Goal: Information Seeking & Learning: Learn about a topic

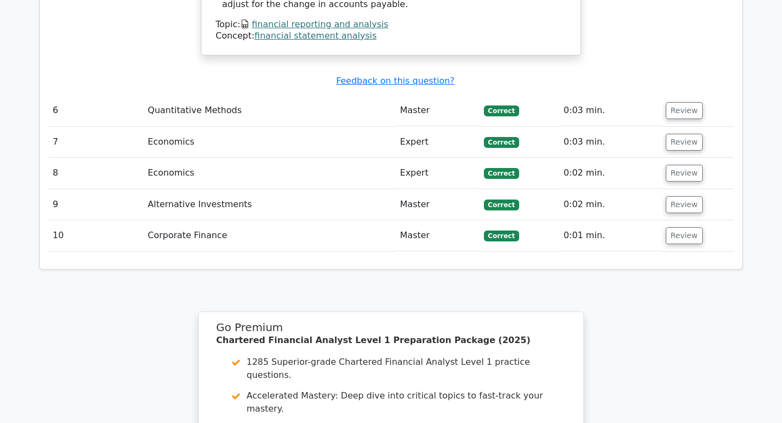
scroll to position [2327, 0]
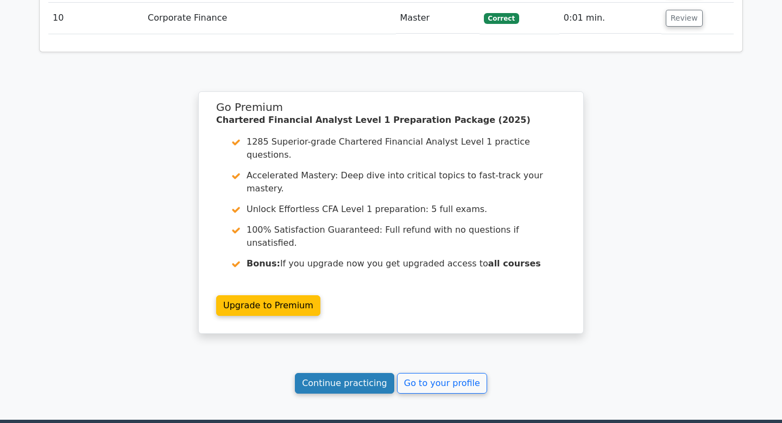
click at [378, 373] on link "Continue practicing" at bounding box center [344, 383] width 99 height 21
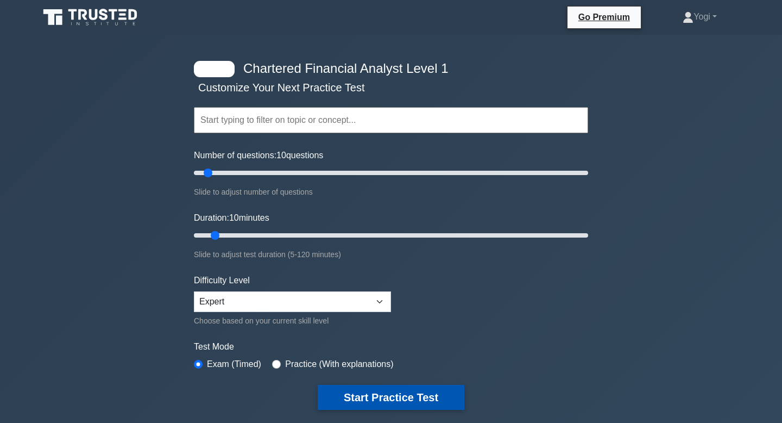
click at [364, 391] on button "Start Practice Test" at bounding box center [391, 397] width 147 height 25
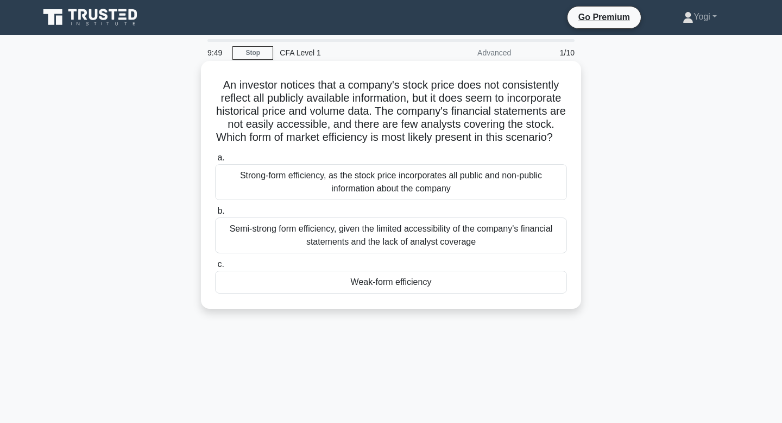
click at [381, 291] on div "Weak-form efficiency" at bounding box center [391, 282] width 352 height 23
click at [215, 268] on input "c. Weak-form efficiency" at bounding box center [215, 264] width 0 height 7
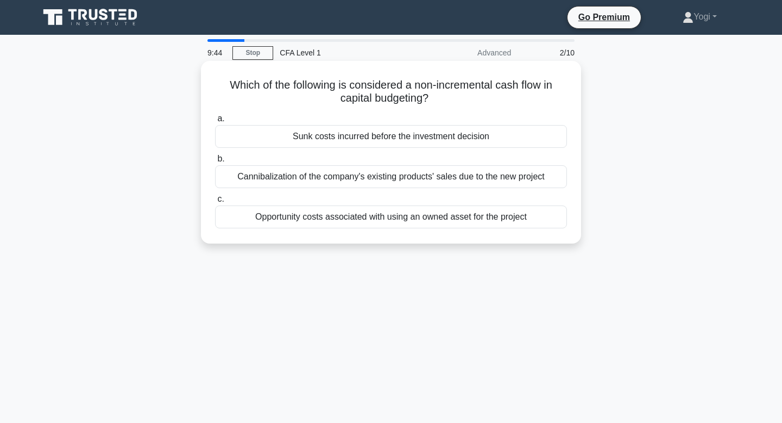
click at [335, 147] on div "Sunk costs incurred before the investment decision" at bounding box center [391, 136] width 352 height 23
click at [215, 122] on input "a. Sunk costs incurred before the investment decision" at bounding box center [215, 118] width 0 height 7
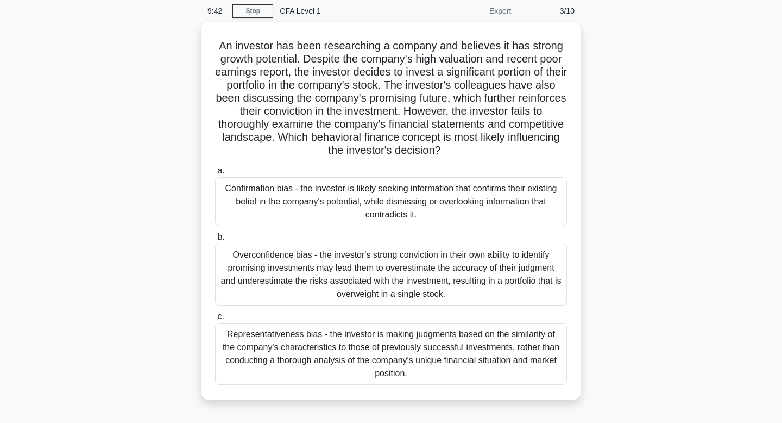
scroll to position [42, 0]
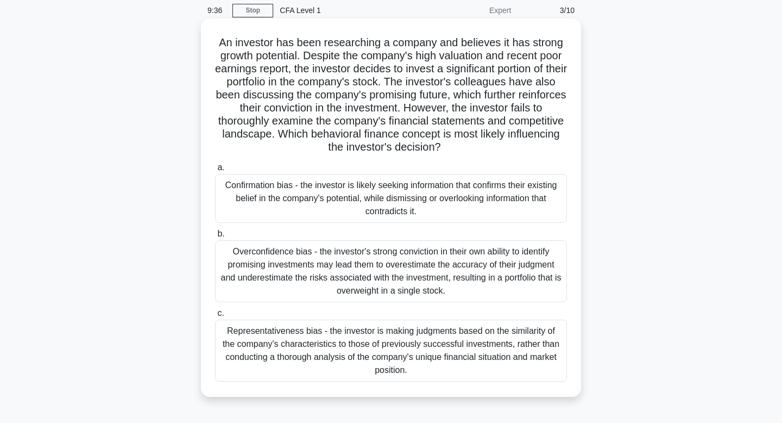
click at [358, 196] on div "Confirmation bias - the investor is likely seeking information that confirms th…" at bounding box center [391, 198] width 352 height 49
click at [215, 171] on input "a. Confirmation bias - the investor is likely seeking information that confirms…" at bounding box center [215, 167] width 0 height 7
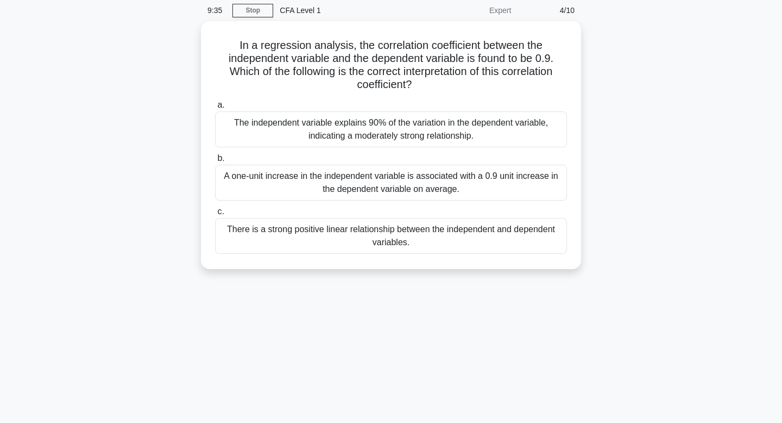
scroll to position [0, 0]
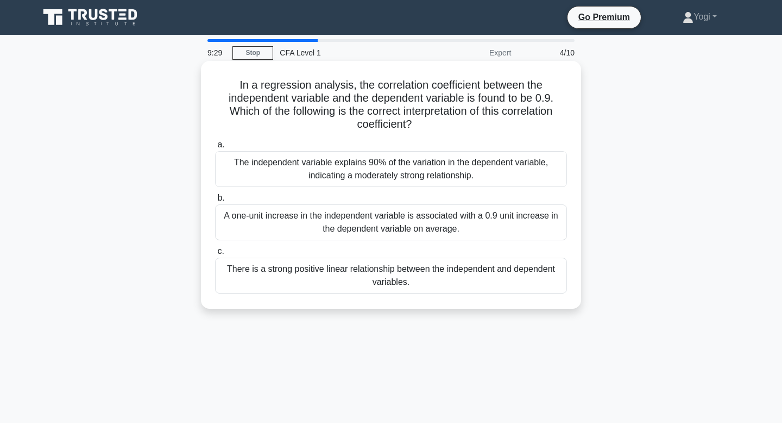
click at [381, 267] on div "There is a strong positive linear relationship between the independent and depe…" at bounding box center [391, 276] width 352 height 36
click at [215, 255] on input "c. There is a strong positive linear relationship between the independent and d…" at bounding box center [215, 251] width 0 height 7
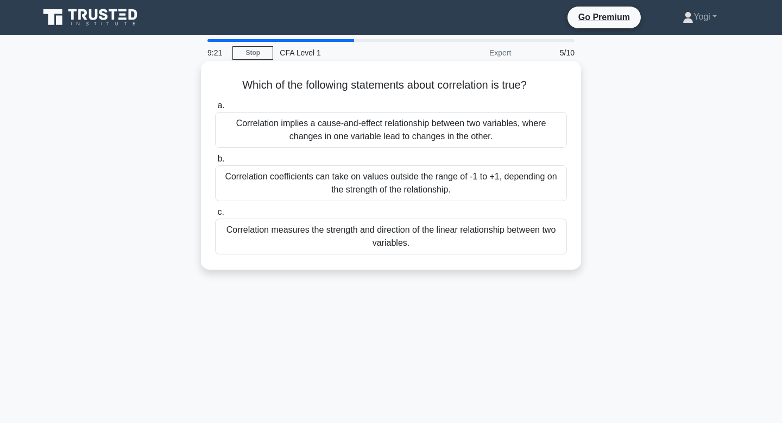
click at [396, 245] on div "Correlation measures the strength and direction of the linear relationship betw…" at bounding box center [391, 236] width 352 height 36
click at [215, 216] on input "c. Correlation measures the strength and direction of the linear relationship b…" at bounding box center [215, 212] width 0 height 7
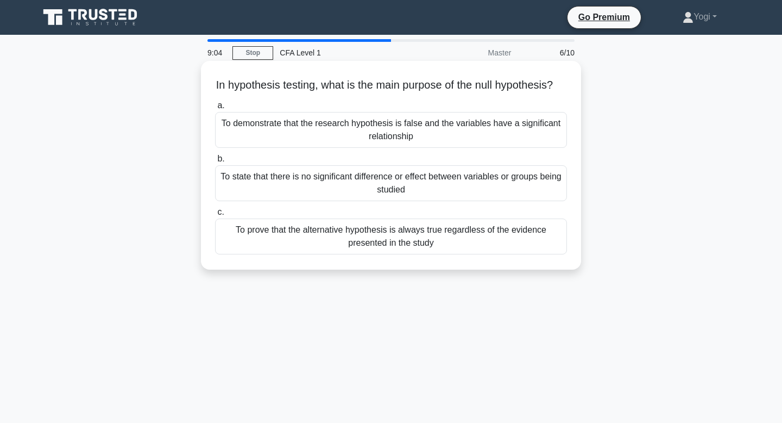
click at [385, 200] on div "To state that there is no significant difference or effect between variables or…" at bounding box center [391, 183] width 352 height 36
click at [215, 162] on input "b. To state that there is no significant difference or effect between variables…" at bounding box center [215, 158] width 0 height 7
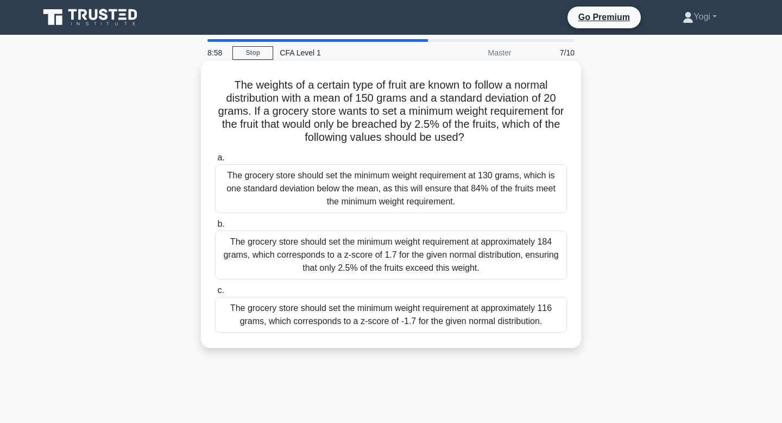
click at [404, 316] on div "The grocery store should set the minimum weight requirement at approximately 11…" at bounding box center [391, 315] width 352 height 36
click at [215, 294] on input "c. The grocery store should set the minimum weight requirement at approximately…" at bounding box center [215, 290] width 0 height 7
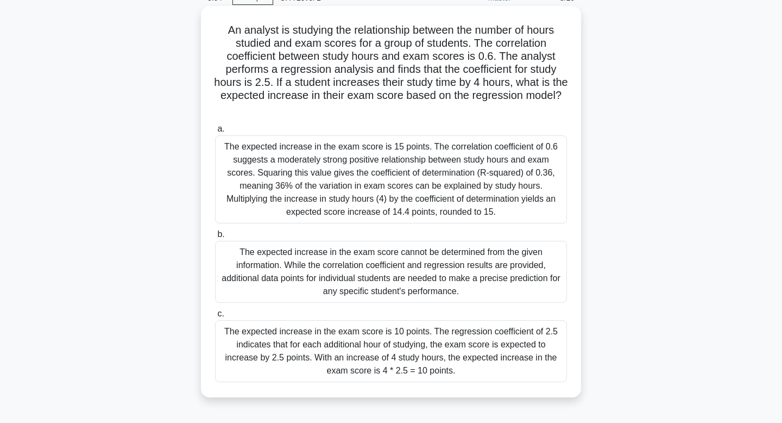
scroll to position [20, 0]
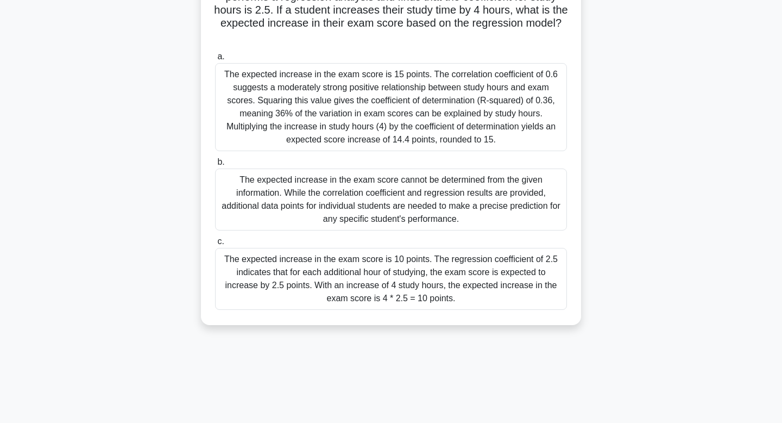
click at [410, 293] on div "The expected increase in the exam score is 10 points. The regression coefficien…" at bounding box center [391, 279] width 352 height 62
click at [215, 245] on input "c. The expected increase in the exam score is 10 points. The regression coeffic…" at bounding box center [215, 241] width 0 height 7
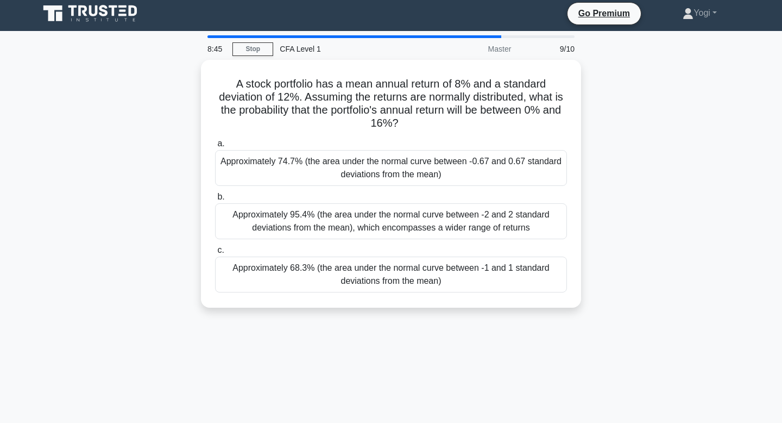
scroll to position [0, 0]
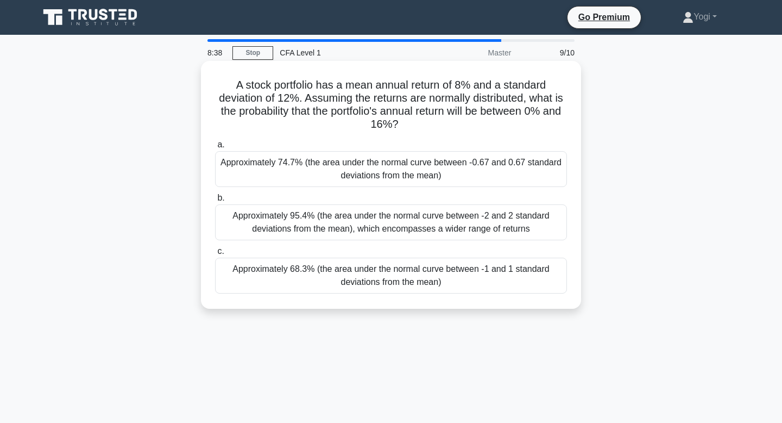
click at [411, 273] on div "Approximately 68.3% (the area under the normal curve between -1 and 1 standard …" at bounding box center [391, 276] width 352 height 36
click at [215, 255] on input "c. Approximately 68.3% (the area under the normal curve between -1 and 1 standa…" at bounding box center [215, 251] width 0 height 7
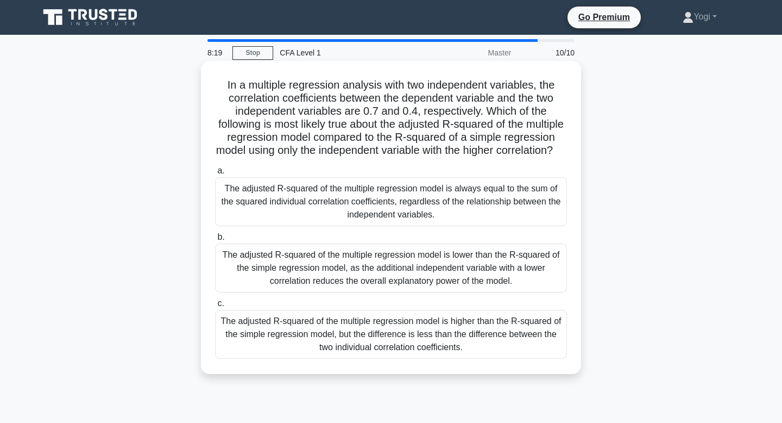
click at [409, 212] on div "The adjusted R-squared of the multiple regression model is always equal to the …" at bounding box center [391, 201] width 352 height 49
click at [215, 174] on input "a. The adjusted R-squared of the multiple regression model is always equal to t…" at bounding box center [215, 170] width 0 height 7
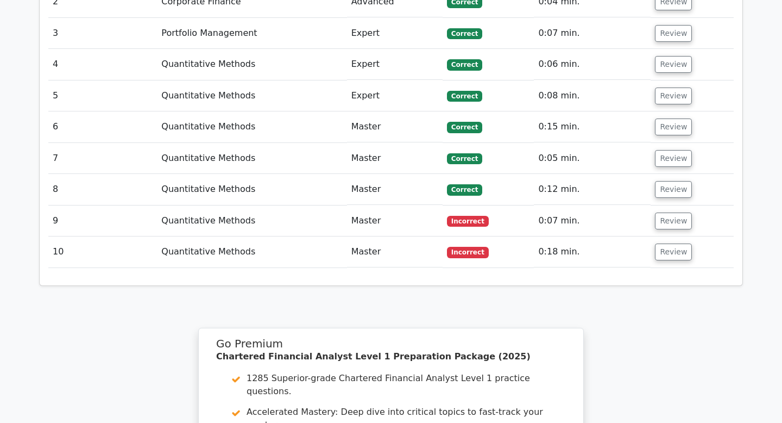
scroll to position [1353, 0]
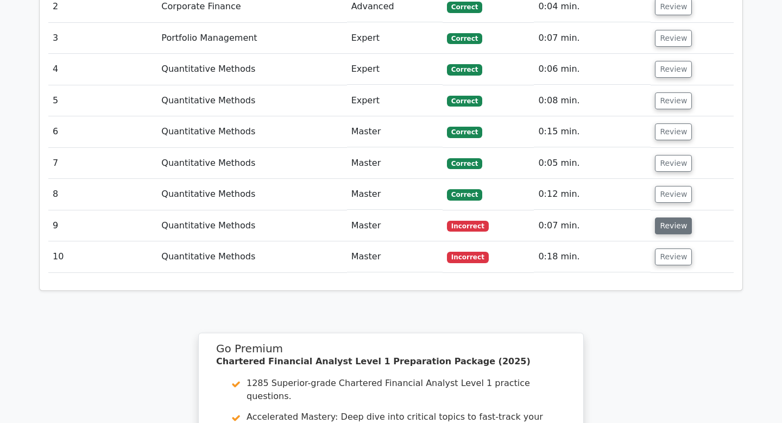
click at [665, 217] on button "Review" at bounding box center [673, 225] width 37 height 17
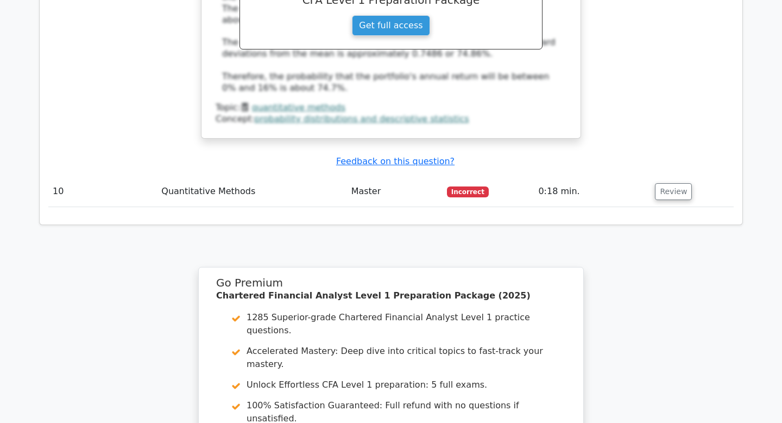
scroll to position [1907, 0]
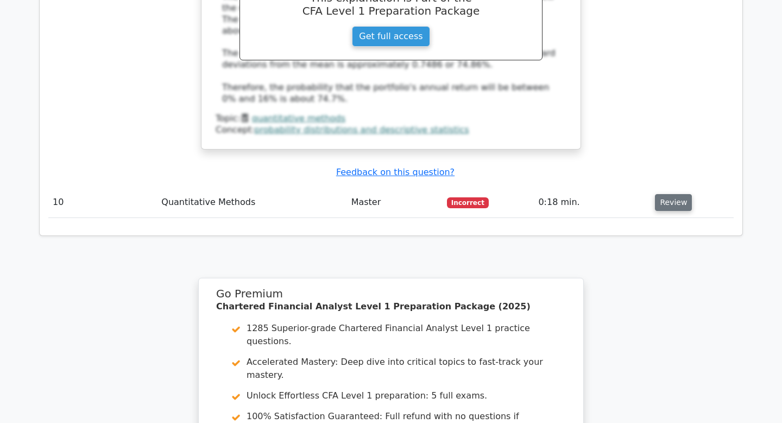
click at [672, 194] on button "Review" at bounding box center [673, 202] width 37 height 17
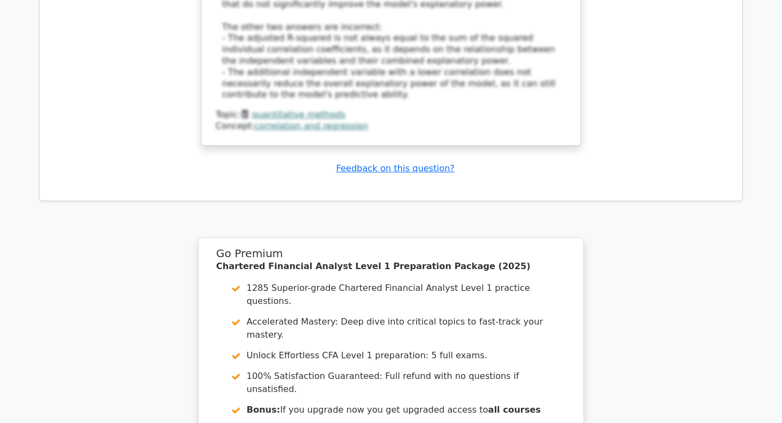
scroll to position [2657, 0]
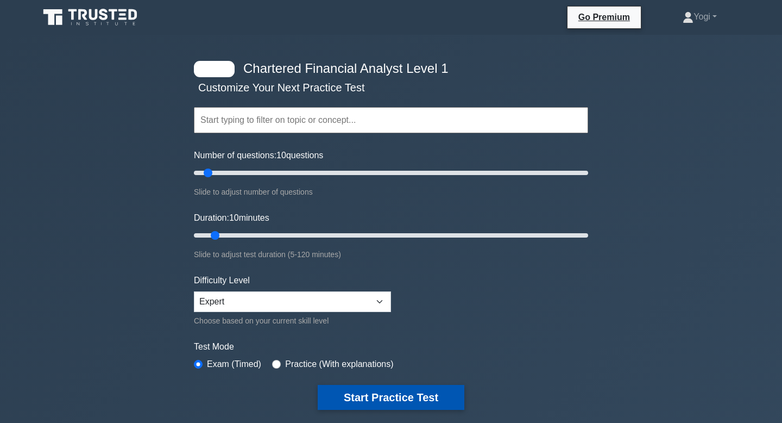
click at [374, 396] on button "Start Practice Test" at bounding box center [391, 397] width 147 height 25
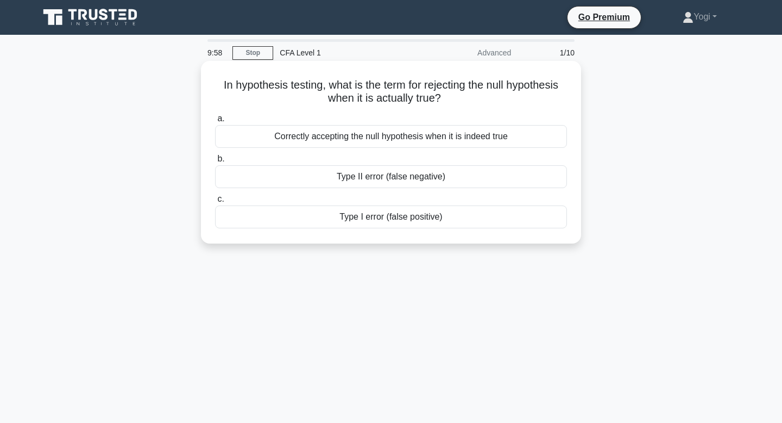
click at [391, 225] on div "Type I error (false positive)" at bounding box center [391, 216] width 352 height 23
click at [215, 203] on input "c. Type I error (false positive)" at bounding box center [215, 199] width 0 height 7
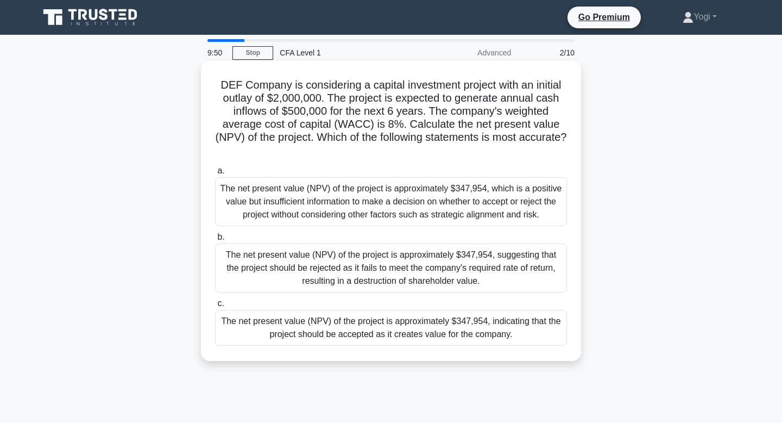
click at [403, 333] on div "The net present value (NPV) of the project is approximately $347,954, indicatin…" at bounding box center [391, 328] width 352 height 36
click at [215, 307] on input "c. The net present value (NPV) of the project is approximately $347,954, indica…" at bounding box center [215, 303] width 0 height 7
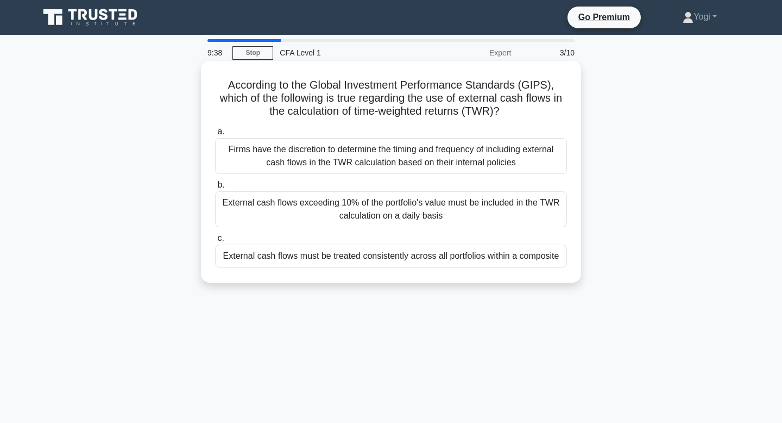
click at [419, 256] on div "External cash flows must be treated consistently across all portfolios within a…" at bounding box center [391, 256] width 352 height 23
click at [215, 242] on input "c. External cash flows must be treated consistently across all portfolios withi…" at bounding box center [215, 238] width 0 height 7
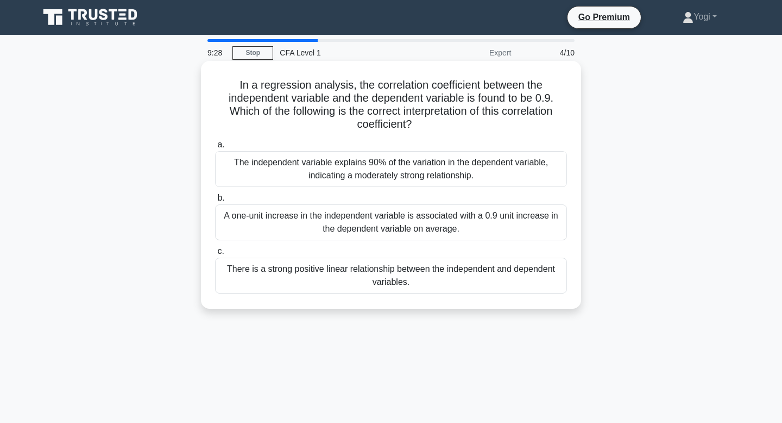
click at [424, 280] on div "There is a strong positive linear relationship between the independent and depe…" at bounding box center [391, 276] width 352 height 36
click at [215, 255] on input "c. There is a strong positive linear relationship between the independent and d…" at bounding box center [215, 251] width 0 height 7
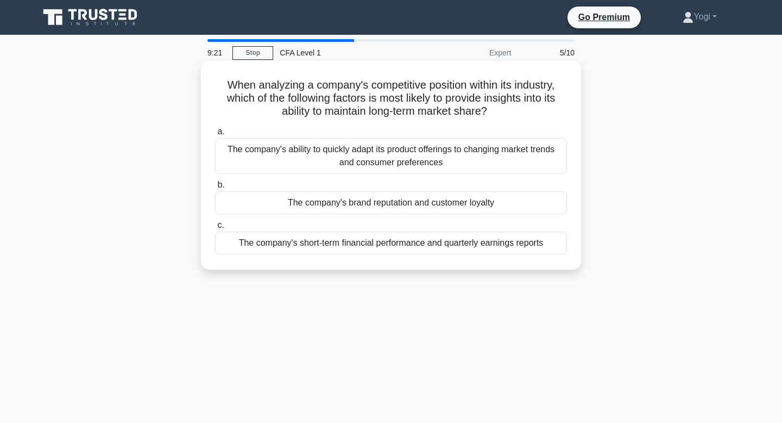
click at [445, 206] on div "The company's brand reputation and customer loyalty" at bounding box center [391, 202] width 352 height 23
click at [215, 189] on input "b. The company's brand reputation and customer loyalty" at bounding box center [215, 184] width 0 height 7
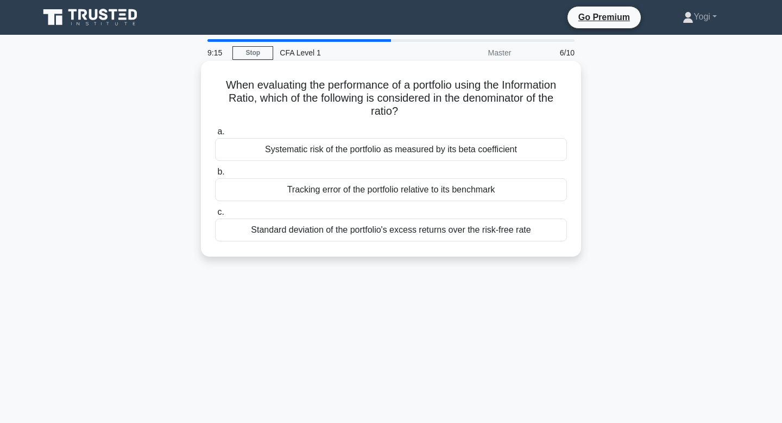
click at [451, 146] on div "Systematic risk of the portfolio as measured by its beta coefficient" at bounding box center [391, 149] width 352 height 23
click at [215, 135] on input "a. Systematic risk of the portfolio as measured by its beta coefficient" at bounding box center [215, 131] width 0 height 7
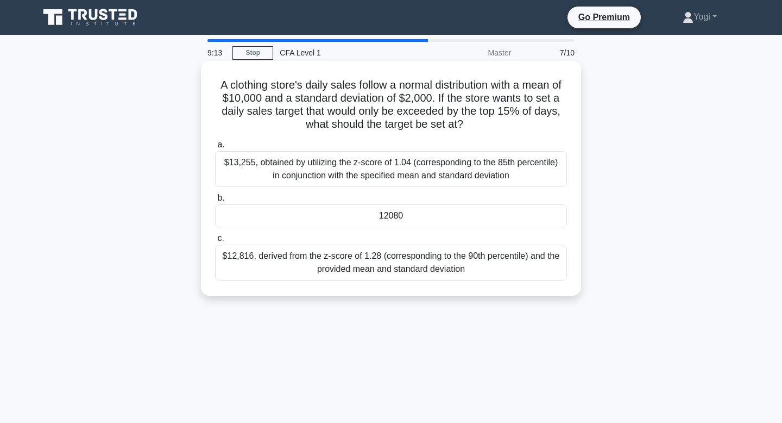
click at [448, 212] on div "12080" at bounding box center [391, 215] width 352 height 23
click at [215, 202] on input "b. 12080" at bounding box center [215, 198] width 0 height 7
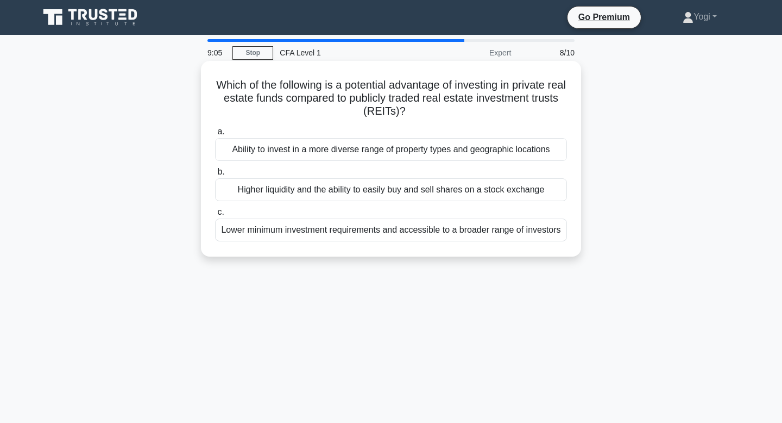
click at [452, 186] on div "Higher liquidity and the ability to easily buy and sell shares on a stock excha…" at bounding box center [391, 189] width 352 height 23
click at [215, 175] on input "b. Higher liquidity and the ability to easily buy and sell shares on a stock ex…" at bounding box center [215, 171] width 0 height 7
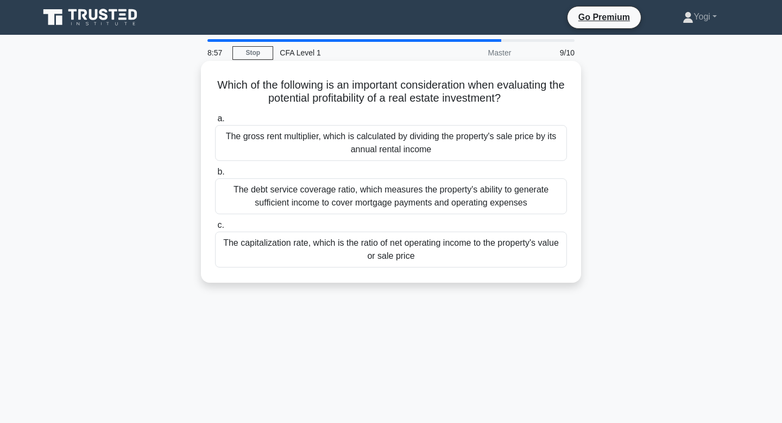
click at [453, 250] on div "The capitalization rate, which is the ratio of net operating income to the prop…" at bounding box center [391, 249] width 352 height 36
click at [215, 229] on input "c. The capitalization rate, which is the ratio of net operating income to the p…" at bounding box center [215, 225] width 0 height 7
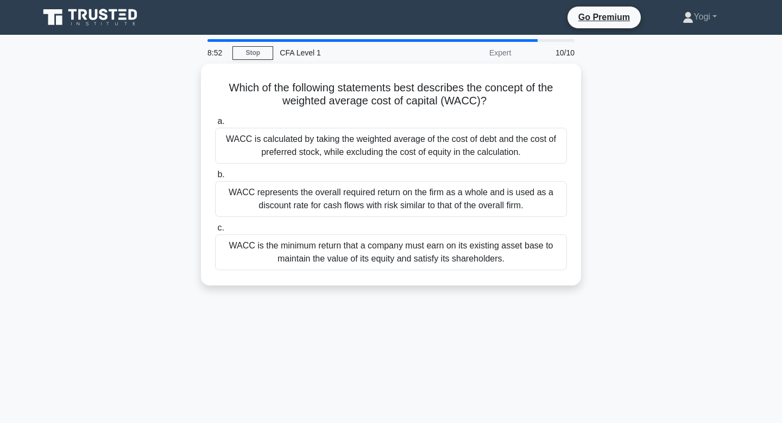
click at [453, 250] on div "WACC is the minimum return that a company must earn on its existing asset base …" at bounding box center [391, 252] width 352 height 36
click at [215, 231] on input "c. WACC is the minimum return that a company must earn on its existing asset ba…" at bounding box center [215, 227] width 0 height 7
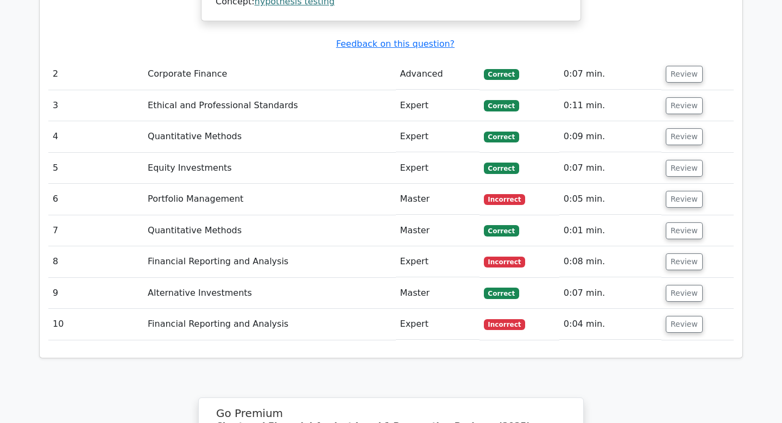
scroll to position [1287, 0]
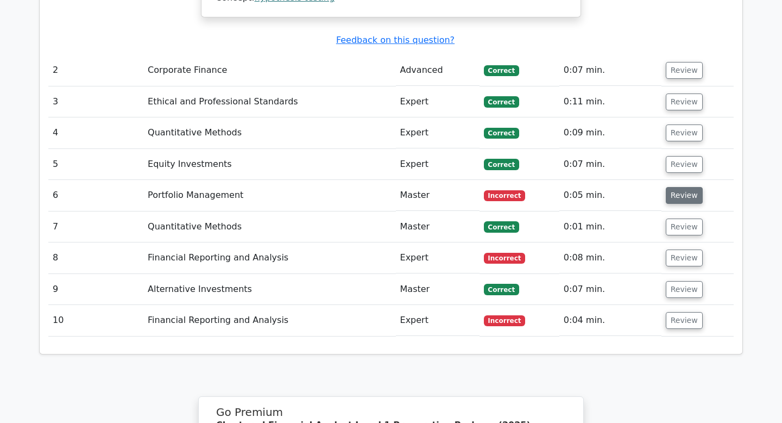
click at [669, 187] on button "Review" at bounding box center [684, 195] width 37 height 17
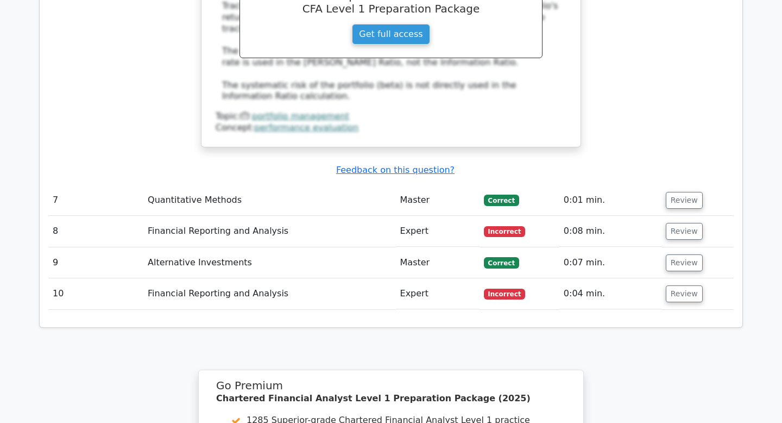
scroll to position [1784, 0]
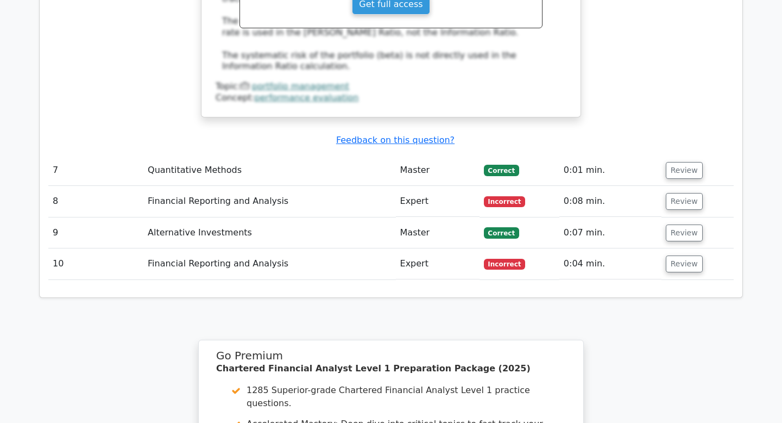
click at [685, 186] on td "Review" at bounding box center [698, 201] width 72 height 31
click at [683, 193] on button "Review" at bounding box center [684, 201] width 37 height 17
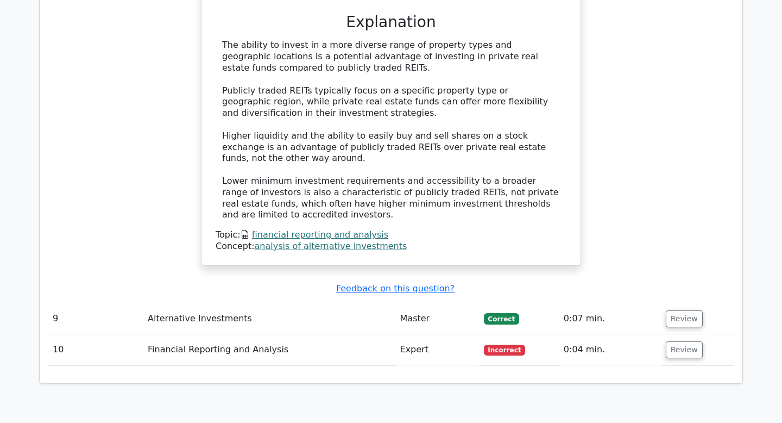
scroll to position [2249, 0]
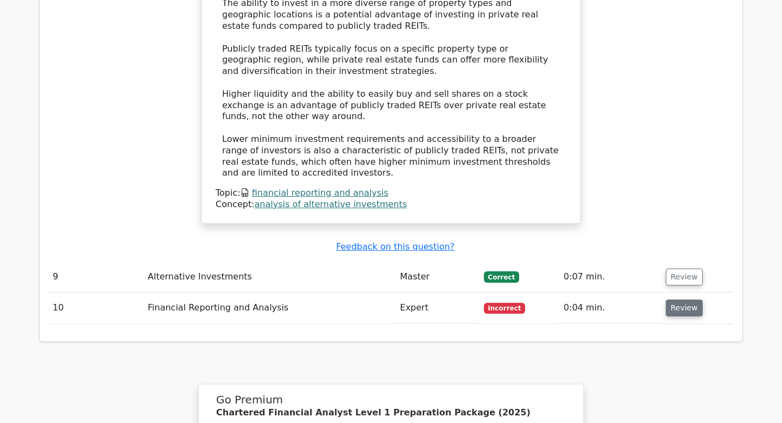
click at [683, 299] on button "Review" at bounding box center [684, 307] width 37 height 17
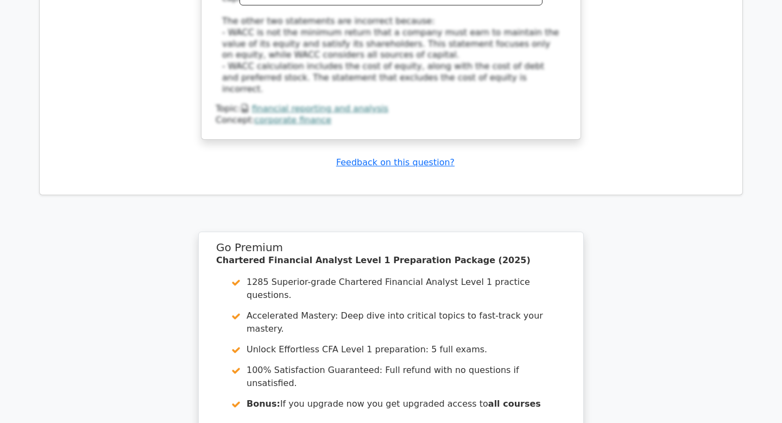
scroll to position [3038, 0]
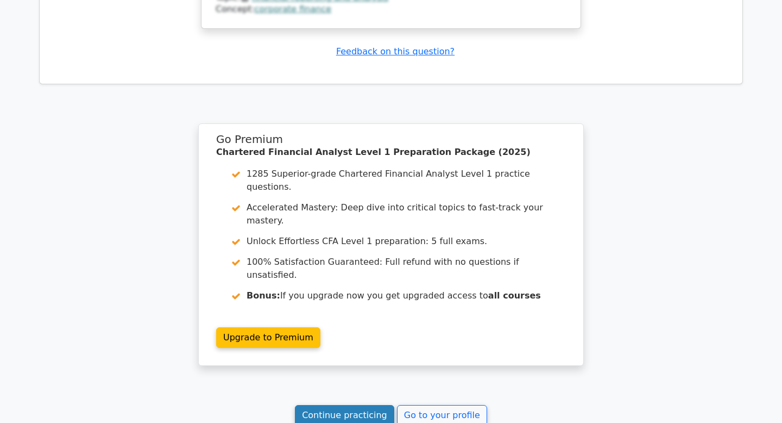
click at [338, 405] on link "Continue practicing" at bounding box center [344, 415] width 99 height 21
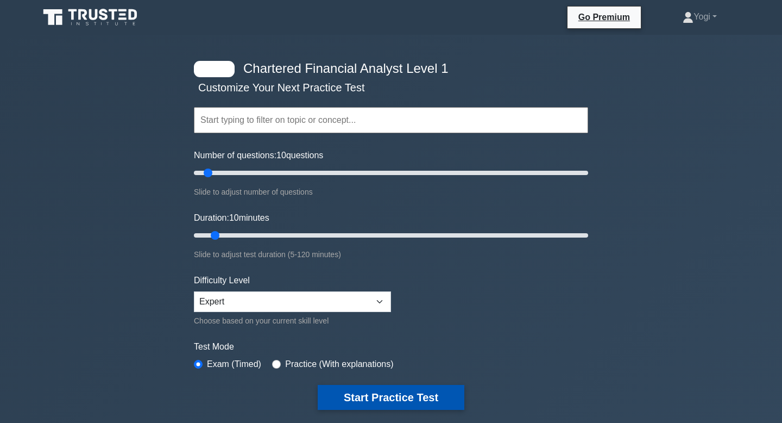
click at [398, 391] on button "Start Practice Test" at bounding box center [391, 397] width 147 height 25
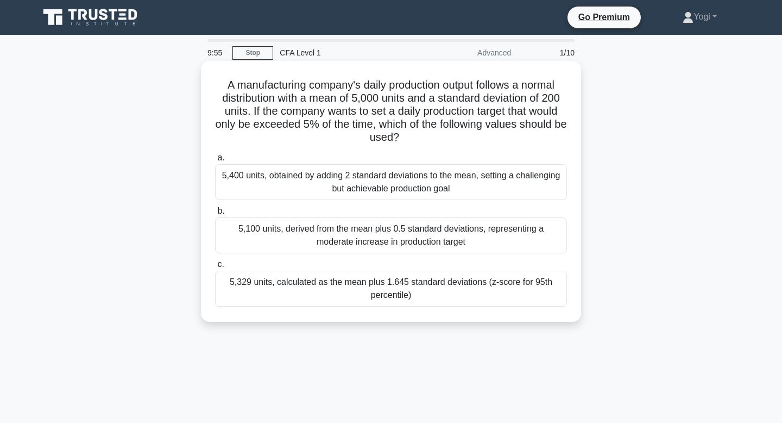
click at [402, 249] on div "5,100 units, derived from the mean plus 0.5 standard deviations, representing a…" at bounding box center [391, 235] width 352 height 36
click at [215, 215] on input "b. 5,100 units, derived from the mean plus 0.5 standard deviations, representin…" at bounding box center [215, 211] width 0 height 7
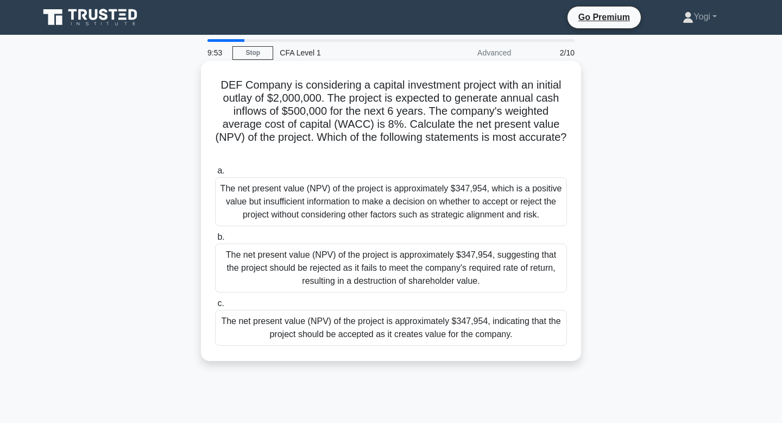
click at [411, 337] on div "The net present value (NPV) of the project is approximately $347,954, indicatin…" at bounding box center [391, 328] width 352 height 36
click at [215, 307] on input "c. The net present value (NPV) of the project is approximately $347,954, indica…" at bounding box center [215, 303] width 0 height 7
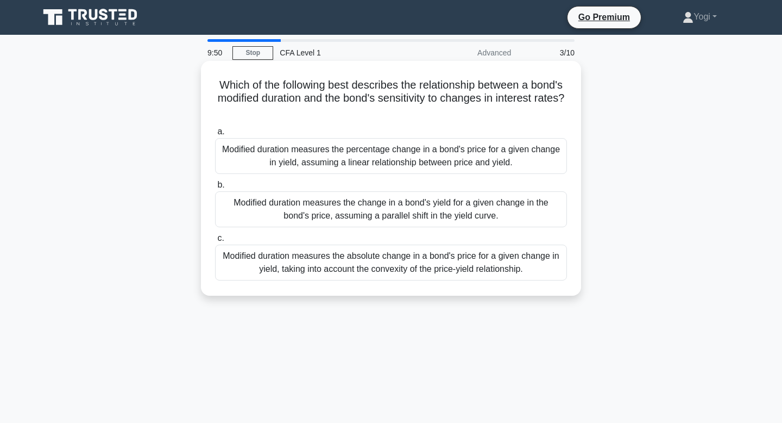
click at [373, 214] on div "Modified duration measures the change in a bond's yield for a given change in t…" at bounding box center [391, 209] width 352 height 36
click at [215, 189] on input "b. Modified duration measures the change in a bond's yield for a given change i…" at bounding box center [215, 184] width 0 height 7
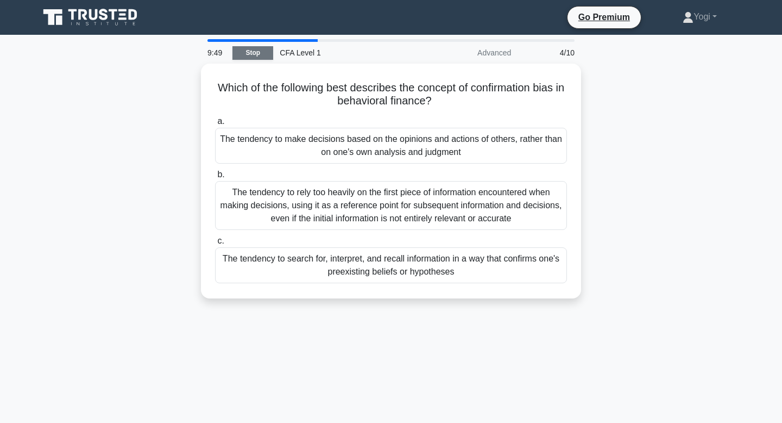
click at [250, 52] on link "Stop" at bounding box center [253, 53] width 41 height 14
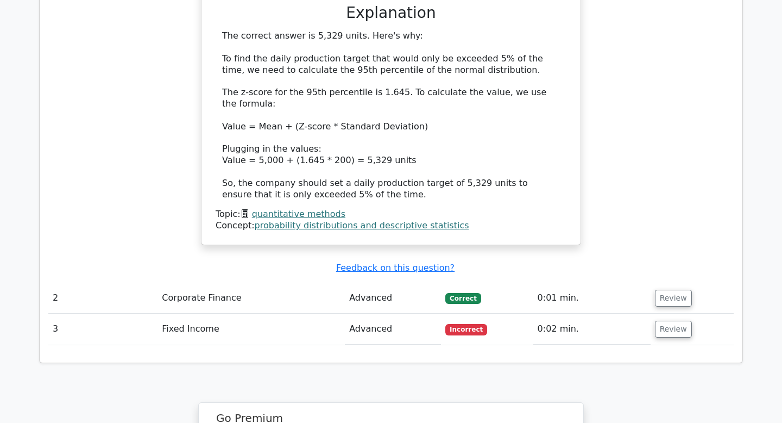
scroll to position [1086, 0]
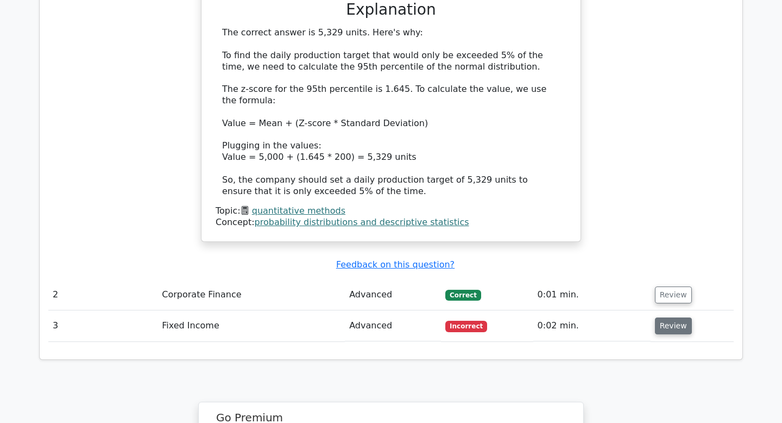
click at [673, 317] on button "Review" at bounding box center [673, 325] width 37 height 17
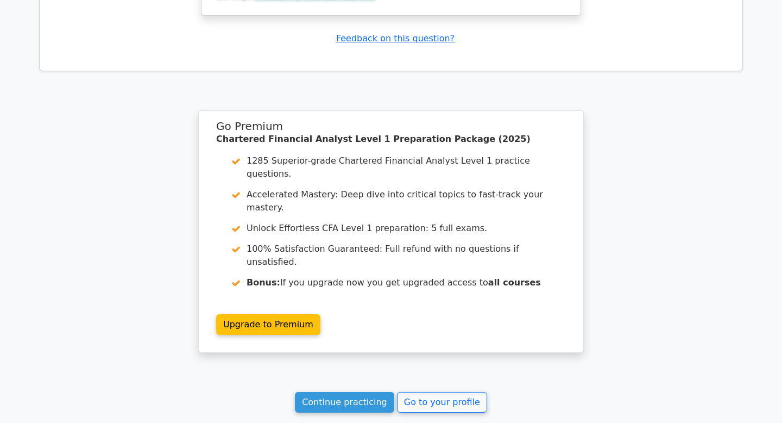
scroll to position [1927, 0]
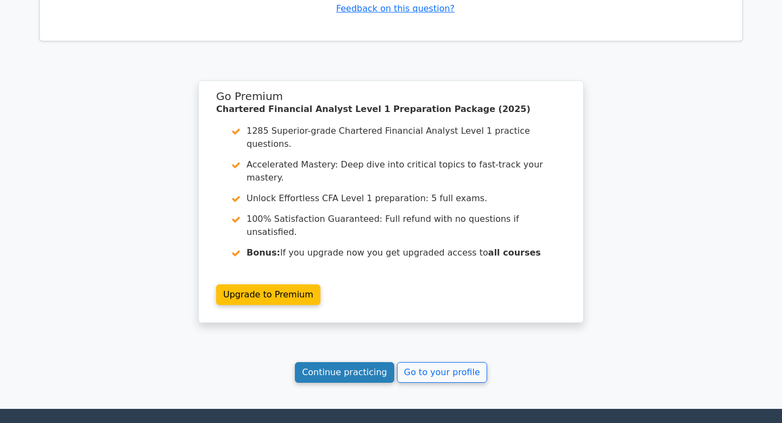
click at [371, 362] on link "Continue practicing" at bounding box center [344, 372] width 99 height 21
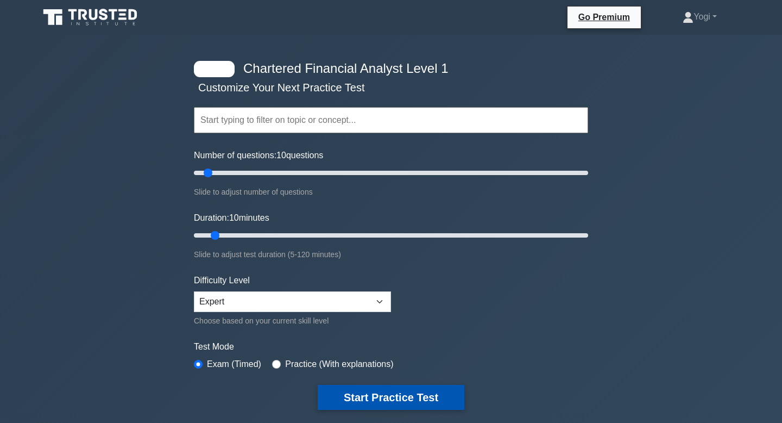
click at [406, 396] on button "Start Practice Test" at bounding box center [391, 397] width 147 height 25
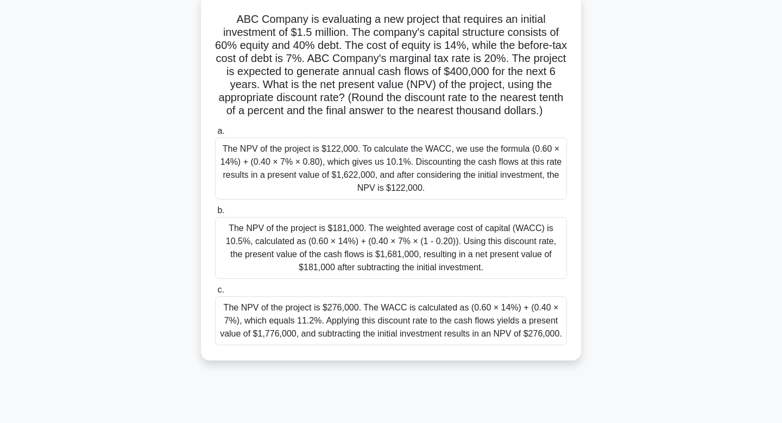
scroll to position [74, 0]
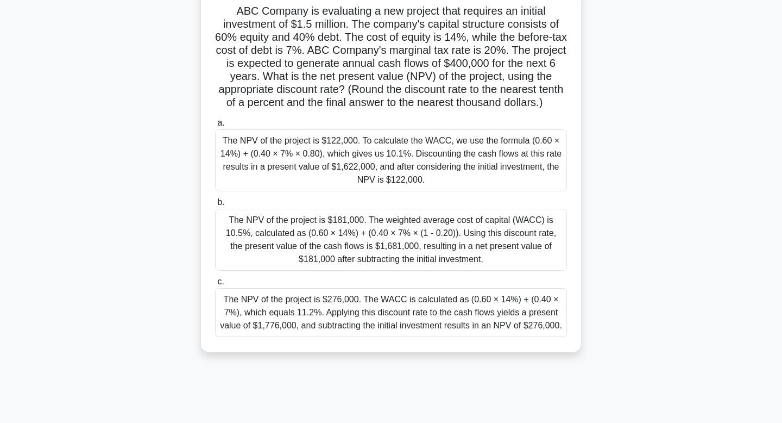
click at [423, 245] on div "The NPV of the project is $181,000. The weighted average cost of capital (WACC)…" at bounding box center [391, 240] width 352 height 62
click at [215, 206] on input "b. The NPV of the project is $181,000. The weighted average cost of capital (WA…" at bounding box center [215, 202] width 0 height 7
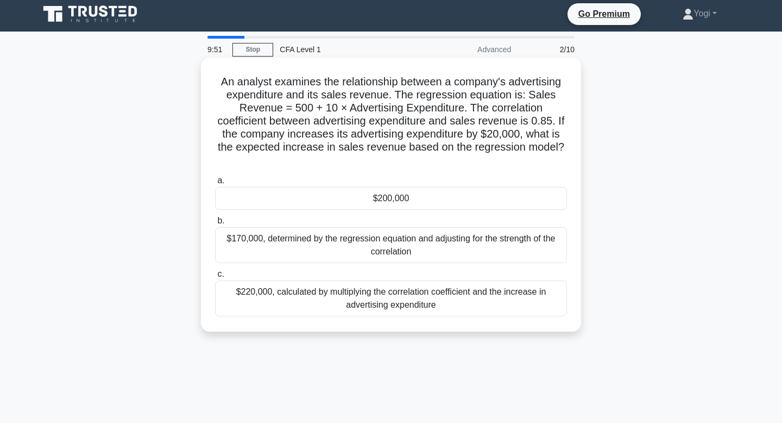
scroll to position [0, 0]
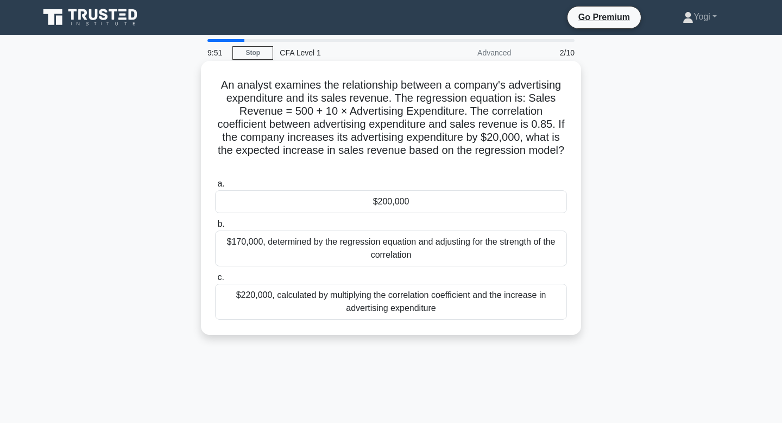
click at [431, 203] on div "$200,000" at bounding box center [391, 201] width 352 height 23
click at [215, 187] on input "a. $200,000" at bounding box center [215, 183] width 0 height 7
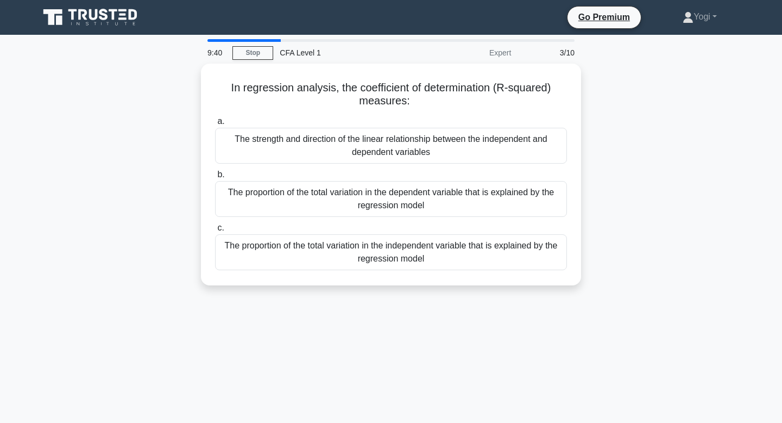
click at [431, 203] on div "The proportion of the total variation in the dependent variable that is explain…" at bounding box center [391, 199] width 352 height 36
click at [215, 178] on input "b. The proportion of the total variation in the dependent variable that is expl…" at bounding box center [215, 174] width 0 height 7
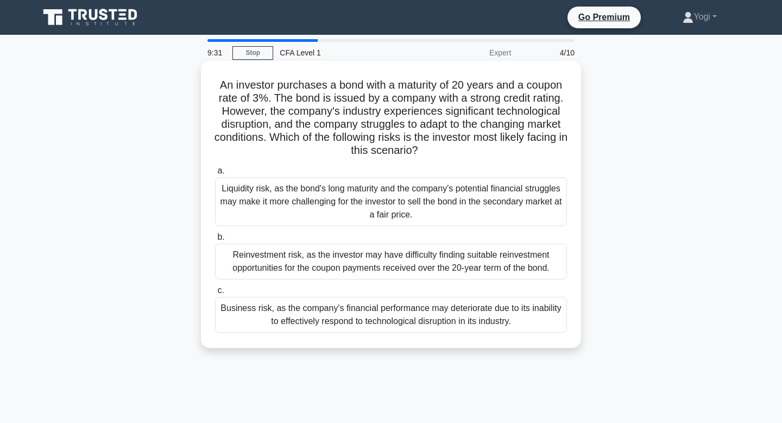
click at [435, 316] on div "Business risk, as the company's financial performance may deteriorate due to it…" at bounding box center [391, 315] width 352 height 36
click at [215, 294] on input "c. Business risk, as the company's financial performance may deteriorate due to…" at bounding box center [215, 290] width 0 height 7
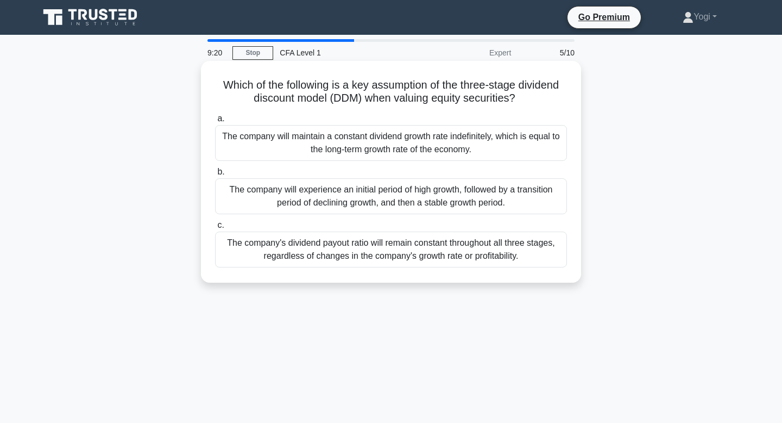
click at [403, 143] on div "The company will maintain a constant dividend growth rate indefinitely, which i…" at bounding box center [391, 143] width 352 height 36
click at [215, 122] on input "a. The company will maintain a constant dividend growth rate indefinitely, whic…" at bounding box center [215, 118] width 0 height 7
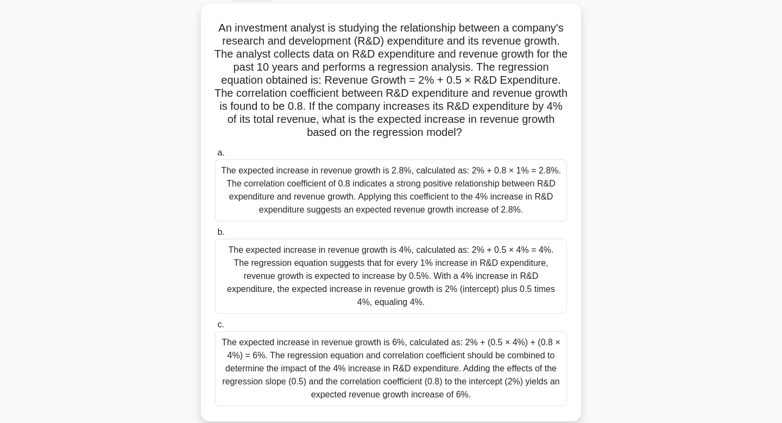
scroll to position [61, 0]
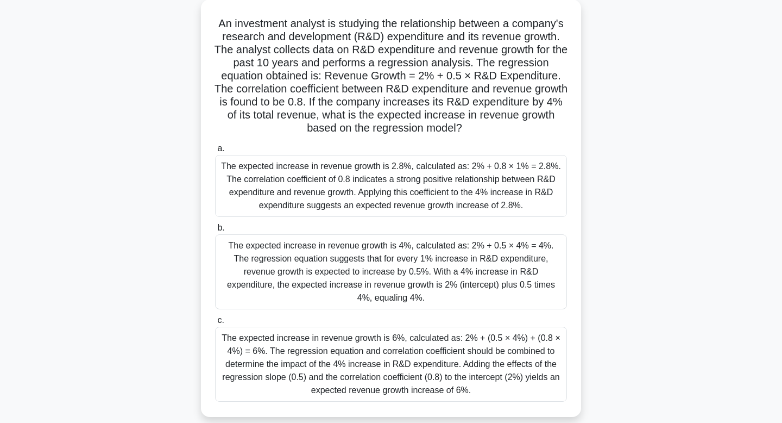
click at [423, 371] on div "The expected increase in revenue growth is 6%, calculated as: 2% + (0.5 × 4%) +…" at bounding box center [391, 364] width 352 height 75
click at [215, 324] on input "c. The expected increase in revenue growth is 6%, calculated as: 2% + (0.5 × 4%…" at bounding box center [215, 320] width 0 height 7
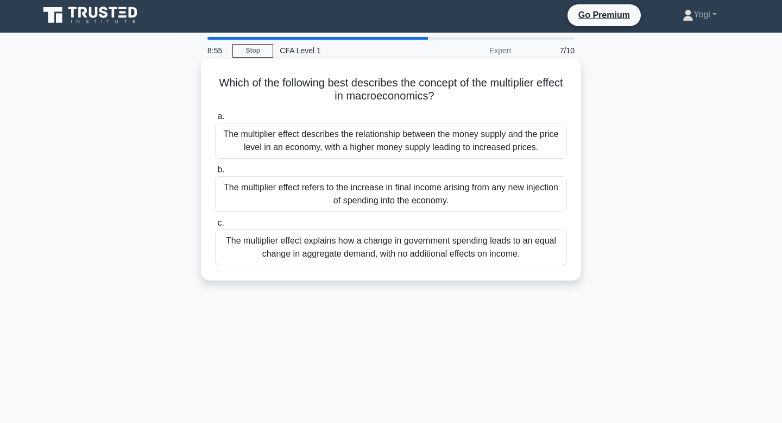
scroll to position [0, 0]
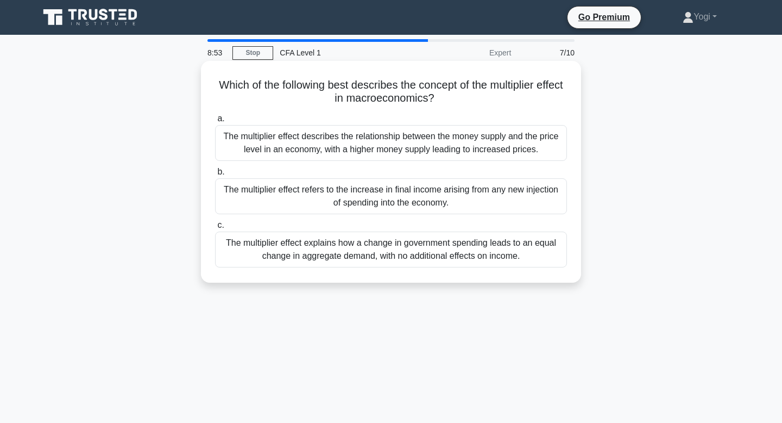
click at [418, 195] on div "The multiplier effect refers to the increase in final income arising from any n…" at bounding box center [391, 196] width 352 height 36
click at [215, 175] on input "b. The multiplier effect refers to the increase in final income arising from an…" at bounding box center [215, 171] width 0 height 7
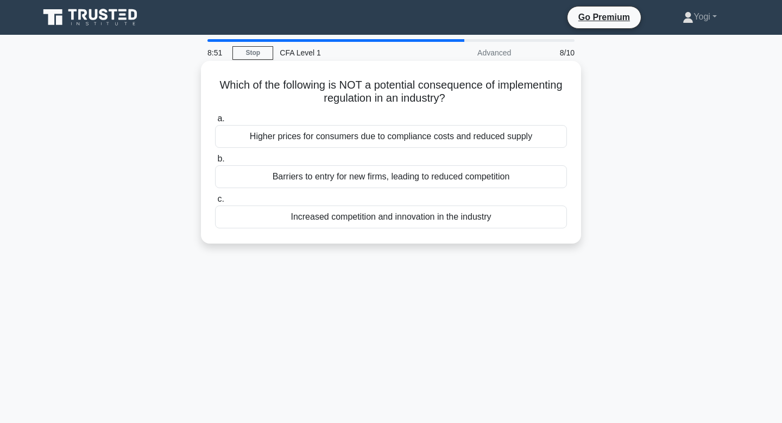
click at [417, 223] on div "Increased competition and innovation in the industry" at bounding box center [391, 216] width 352 height 23
click at [215, 203] on input "c. Increased competition and innovation in the industry" at bounding box center [215, 199] width 0 height 7
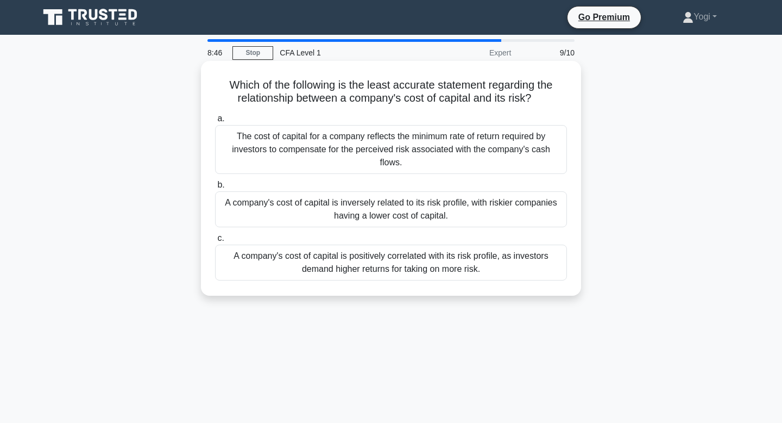
click at [416, 206] on div "A company's cost of capital is inversely related to its risk profile, with risk…" at bounding box center [391, 209] width 352 height 36
click at [215, 189] on input "b. A company's cost of capital is inversely related to its risk profile, with r…" at bounding box center [215, 184] width 0 height 7
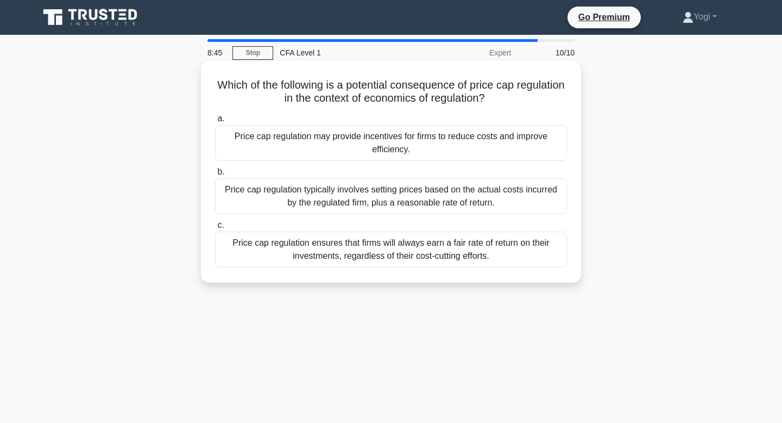
click at [421, 148] on div "Price cap regulation may provide incentives for firms to reduce costs and impro…" at bounding box center [391, 143] width 352 height 36
click at [215, 122] on input "a. Price cap regulation may provide incentives for firms to reduce costs and im…" at bounding box center [215, 118] width 0 height 7
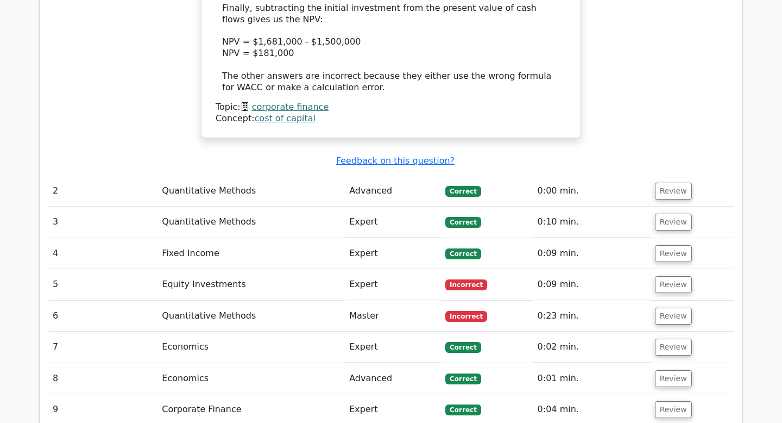
scroll to position [1501, 0]
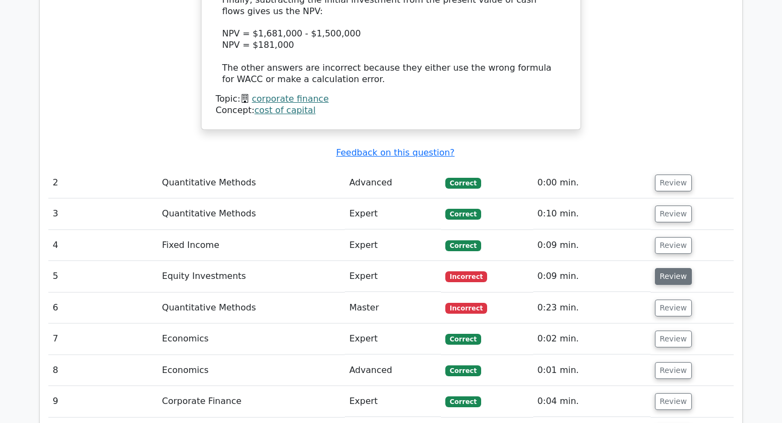
click at [661, 268] on button "Review" at bounding box center [673, 276] width 37 height 17
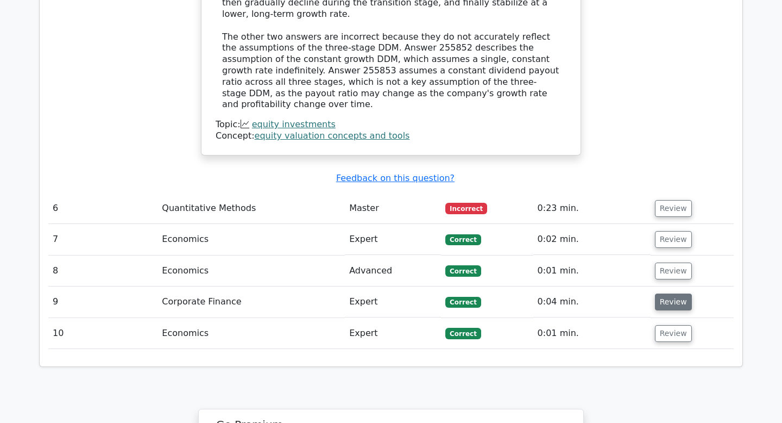
scroll to position [2118, 0]
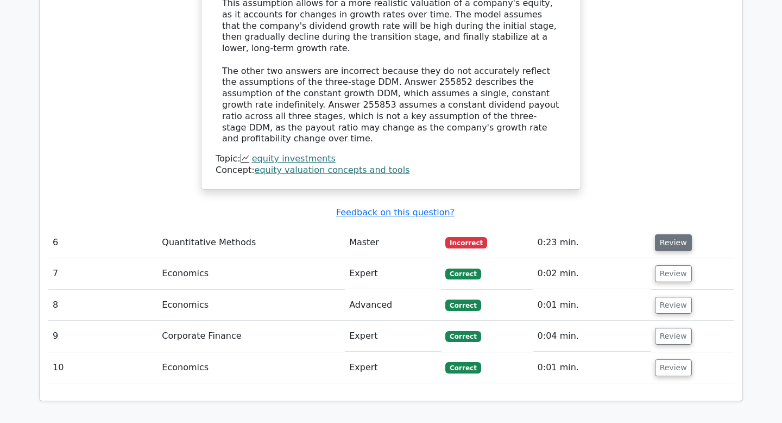
click at [669, 234] on button "Review" at bounding box center [673, 242] width 37 height 17
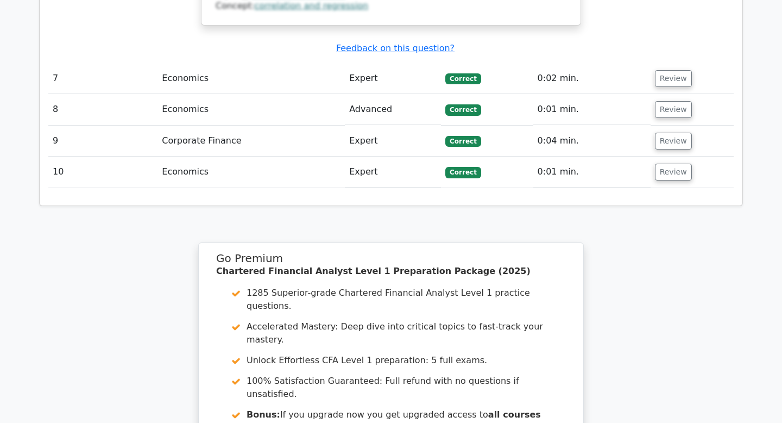
scroll to position [3075, 0]
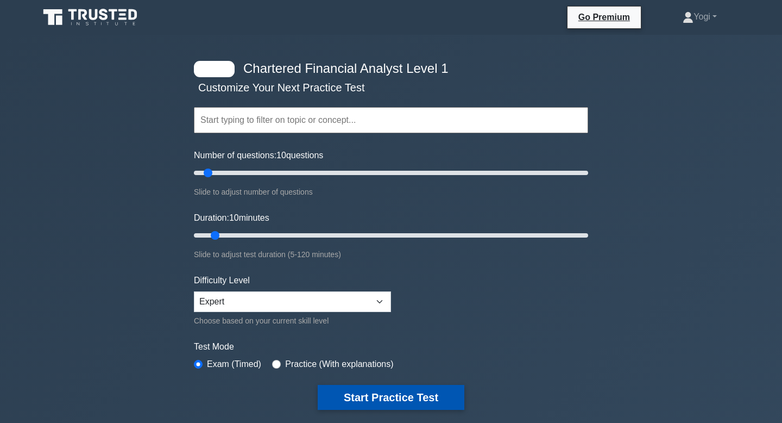
click at [375, 385] on button "Start Practice Test" at bounding box center [391, 397] width 147 height 25
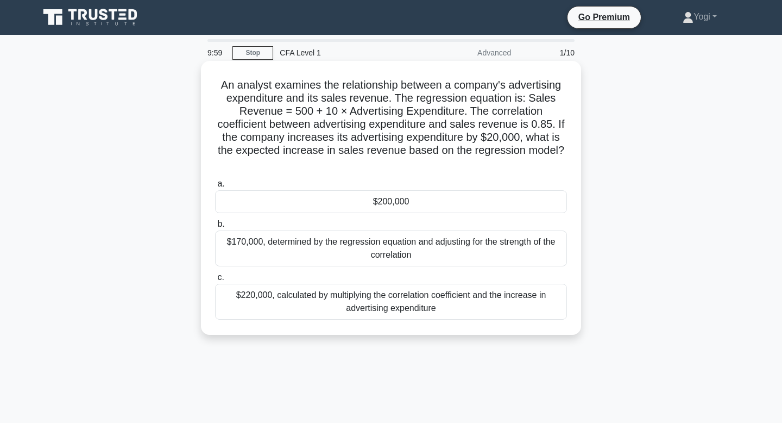
click at [388, 198] on div "$200,000" at bounding box center [391, 201] width 352 height 23
click at [215, 187] on input "a. $200,000" at bounding box center [215, 183] width 0 height 7
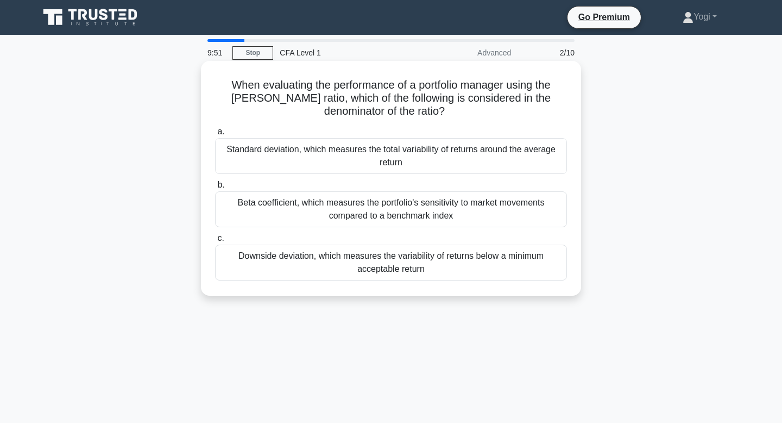
click at [385, 163] on div "Standard deviation, which measures the total variability of returns around the …" at bounding box center [391, 156] width 352 height 36
click at [215, 135] on input "a. Standard deviation, which measures the total variability of returns around t…" at bounding box center [215, 131] width 0 height 7
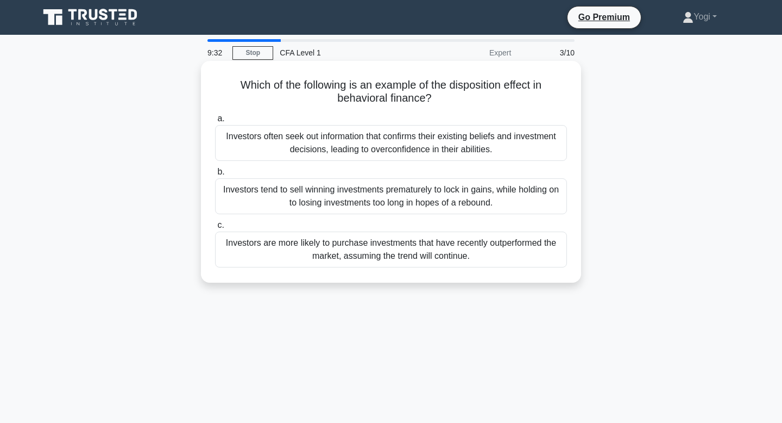
click at [390, 245] on div "Investors are more likely to purchase investments that have recently outperform…" at bounding box center [391, 249] width 352 height 36
click at [215, 229] on input "c. Investors are more likely to purchase investments that have recently outperf…" at bounding box center [215, 225] width 0 height 7
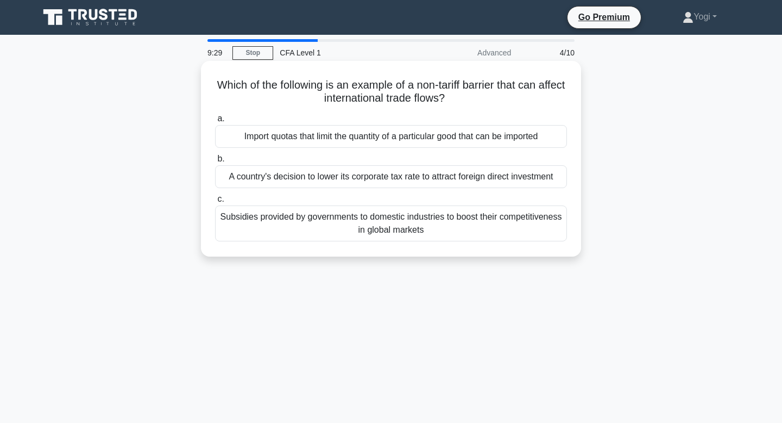
click at [384, 138] on div "Import quotas that limit the quantity of a particular good that can be imported" at bounding box center [391, 136] width 352 height 23
click at [215, 122] on input "a. Import quotas that limit the quantity of a particular good that can be impor…" at bounding box center [215, 118] width 0 height 7
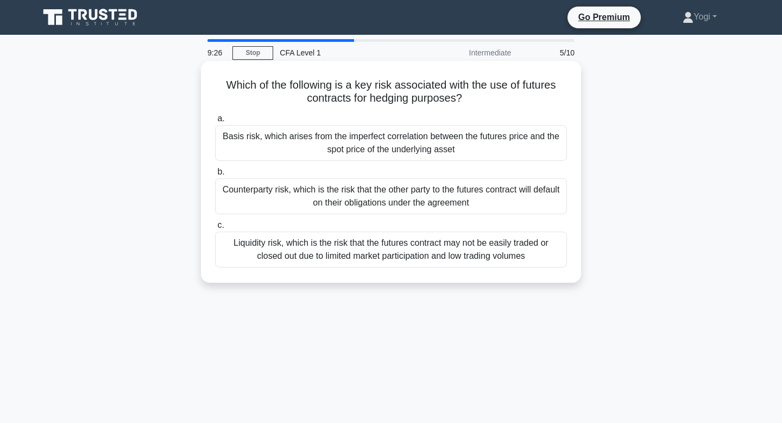
click at [396, 186] on div "Counterparty risk, which is the risk that the other party to the futures contra…" at bounding box center [391, 196] width 352 height 36
click at [215, 175] on input "b. Counterparty risk, which is the risk that the other party to the futures con…" at bounding box center [215, 171] width 0 height 7
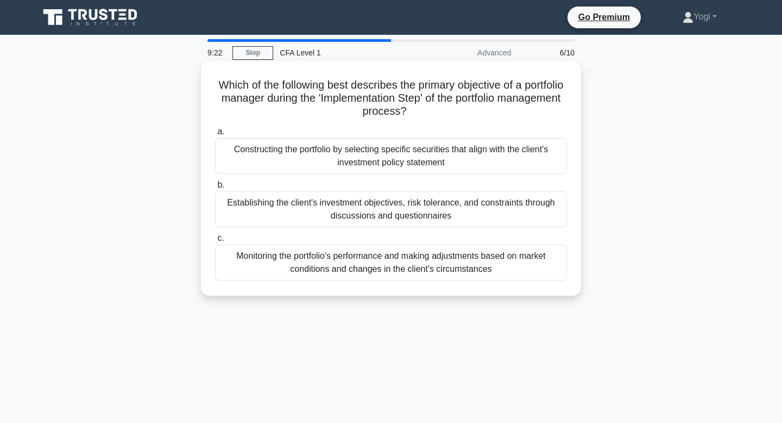
click at [398, 159] on div "Constructing the portfolio by selecting specific securities that align with the…" at bounding box center [391, 156] width 352 height 36
click at [215, 135] on input "a. Constructing the portfolio by selecting specific securities that align with …" at bounding box center [215, 131] width 0 height 7
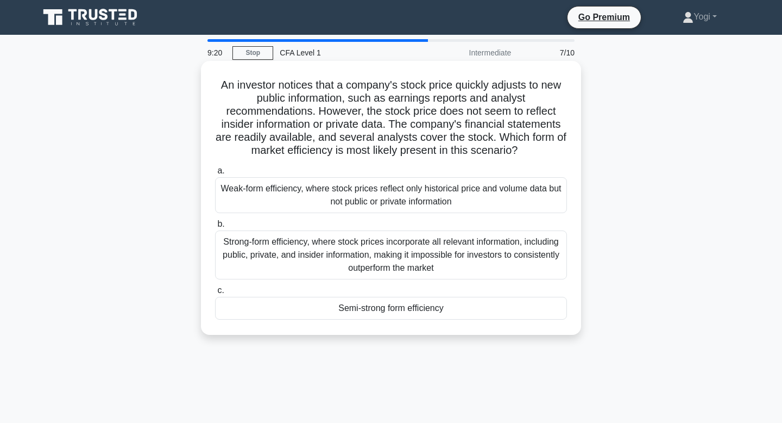
click at [399, 311] on div "Semi-strong form efficiency" at bounding box center [391, 308] width 352 height 23
click at [215, 294] on input "c. Semi-strong form efficiency" at bounding box center [215, 290] width 0 height 7
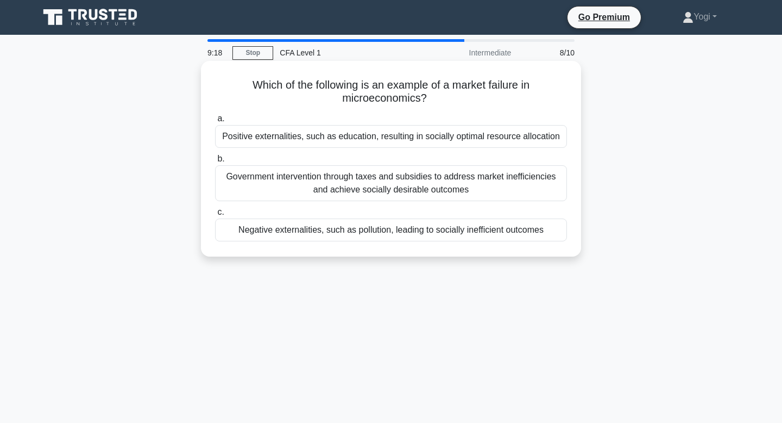
click at [408, 230] on div "Negative externalities, such as pollution, leading to socially inefficient outc…" at bounding box center [391, 229] width 352 height 23
click at [215, 216] on input "c. Negative externalities, such as pollution, leading to socially inefficient o…" at bounding box center [215, 212] width 0 height 7
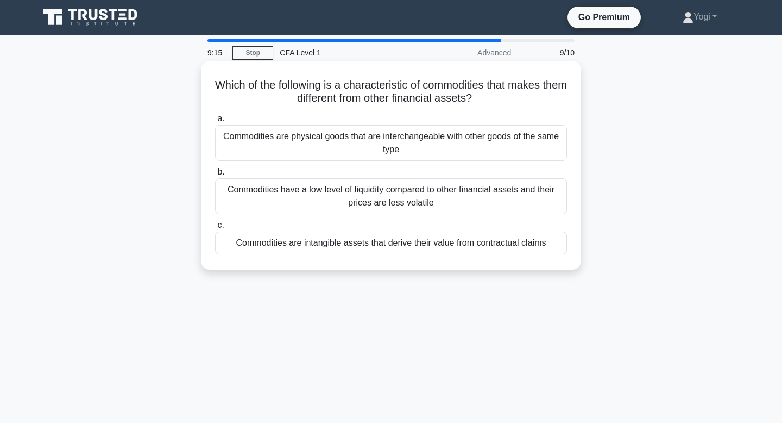
click at [412, 240] on div "Commodities are intangible assets that derive their value from contractual clai…" at bounding box center [391, 242] width 352 height 23
click at [215, 229] on input "c. Commodities are intangible assets that derive their value from contractual c…" at bounding box center [215, 225] width 0 height 7
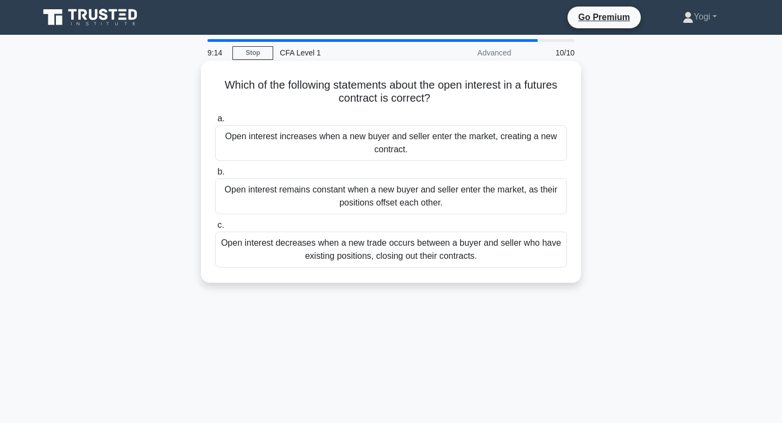
click at [418, 145] on div "Open interest increases when a new buyer and seller enter the market, creating …" at bounding box center [391, 143] width 352 height 36
click at [215, 122] on input "a. Open interest increases when a new buyer and seller enter the market, creati…" at bounding box center [215, 118] width 0 height 7
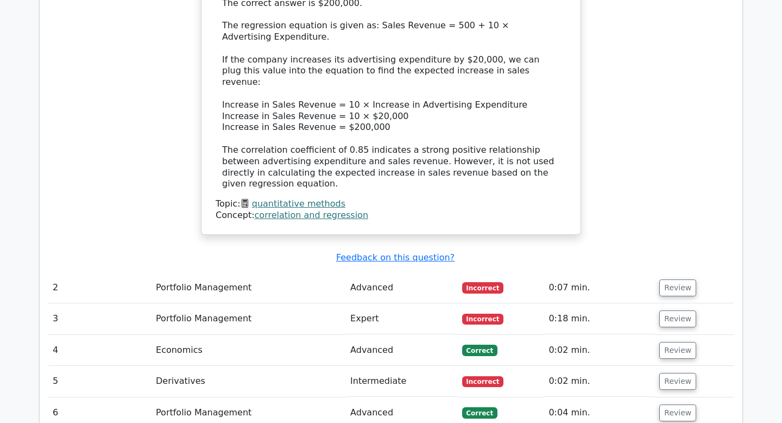
scroll to position [1206, 0]
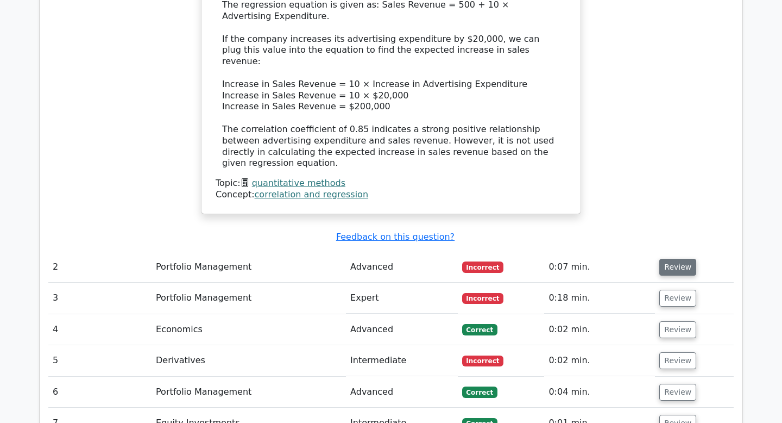
click at [669, 259] on button "Review" at bounding box center [678, 267] width 37 height 17
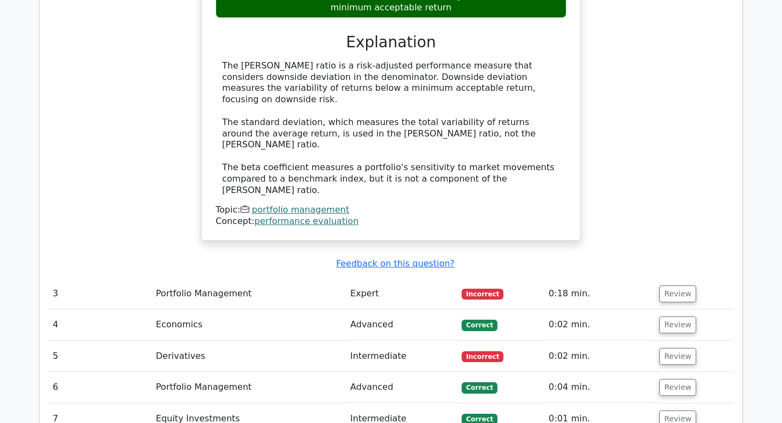
scroll to position [1719, 0]
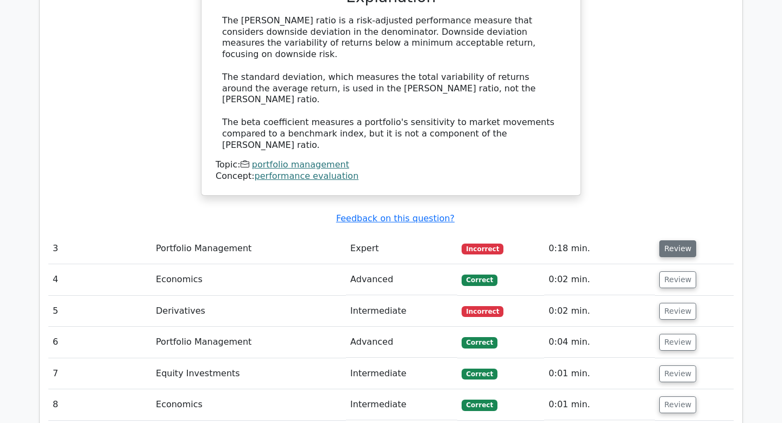
click at [678, 240] on button "Review" at bounding box center [678, 248] width 37 height 17
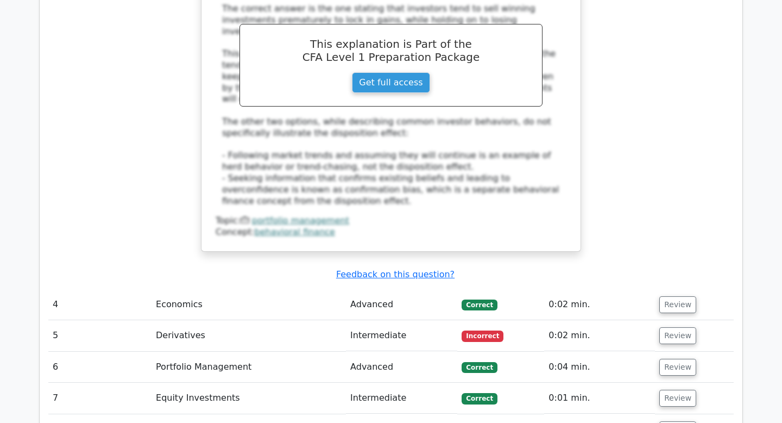
scroll to position [2227, 0]
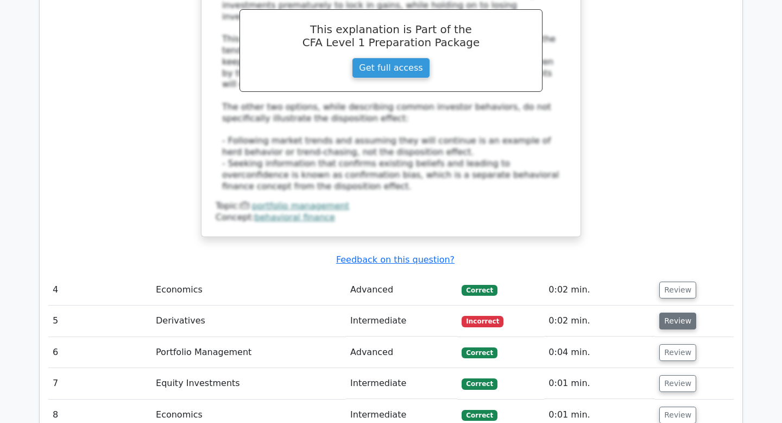
click at [677, 312] on button "Review" at bounding box center [678, 320] width 37 height 17
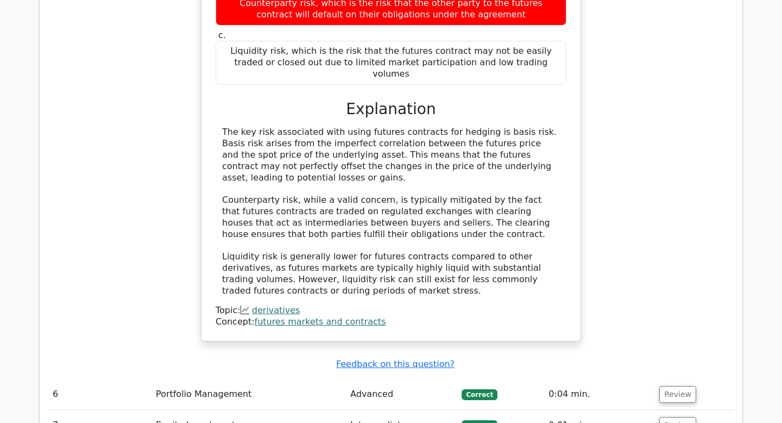
scroll to position [2702, 0]
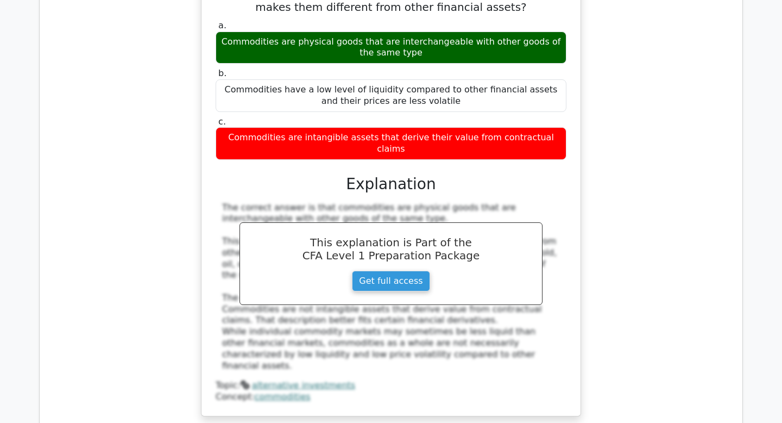
scroll to position [3468, 0]
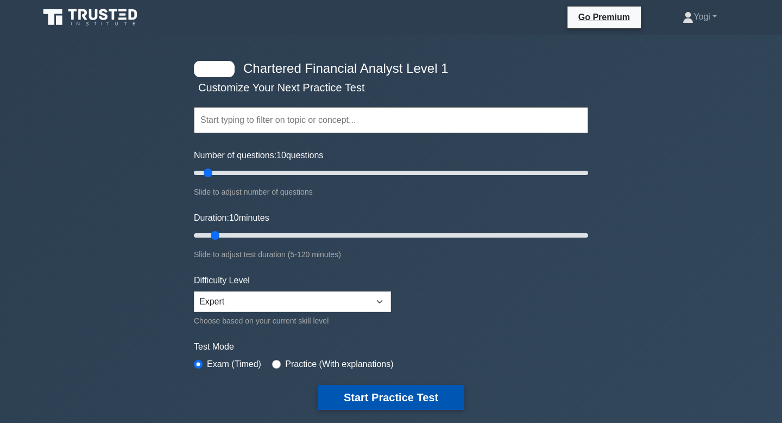
click at [382, 386] on button "Start Practice Test" at bounding box center [391, 397] width 147 height 25
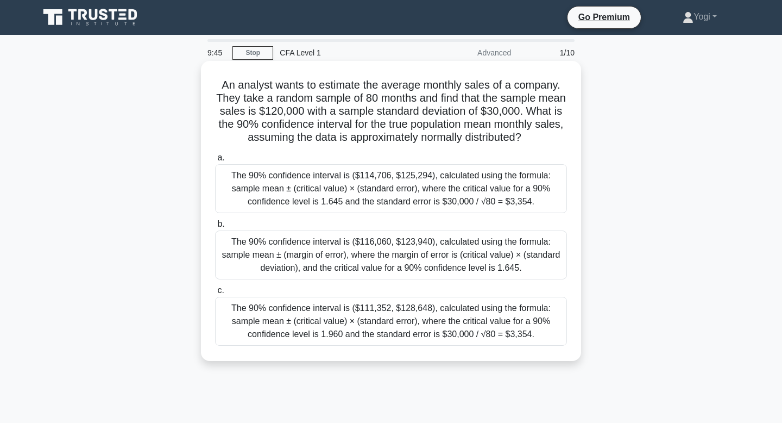
click at [383, 315] on div "The 90% confidence interval is ($111,352, $128,648), calculated using the formu…" at bounding box center [391, 321] width 352 height 49
click at [215, 294] on input "c. The 90% confidence interval is ($111,352, $128,648), calculated using the fo…" at bounding box center [215, 290] width 0 height 7
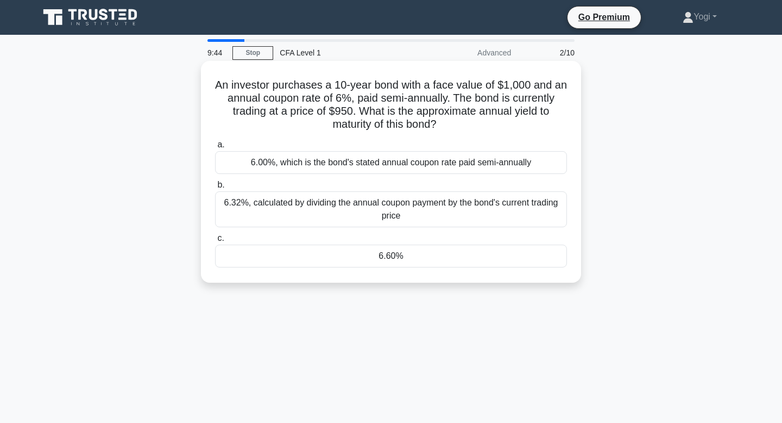
click at [390, 260] on div "6.60%" at bounding box center [391, 256] width 352 height 23
click at [215, 242] on input "c. 6.60%" at bounding box center [215, 238] width 0 height 7
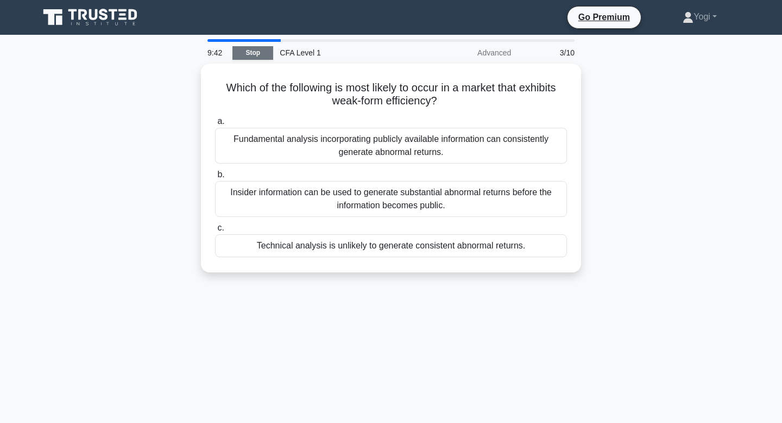
click at [254, 51] on link "Stop" at bounding box center [253, 53] width 41 height 14
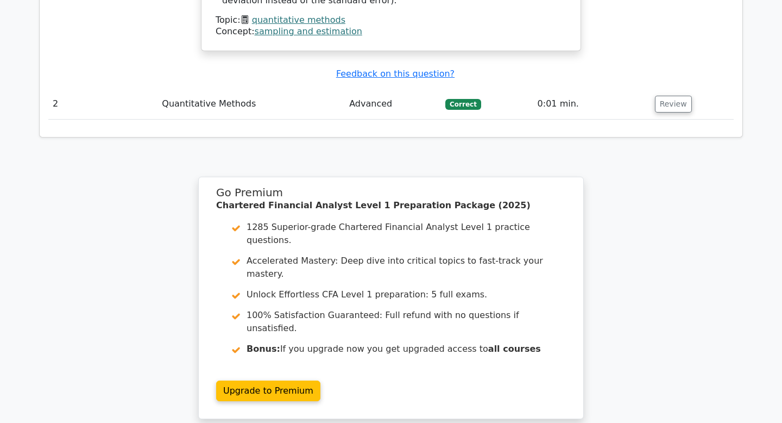
scroll to position [1480, 0]
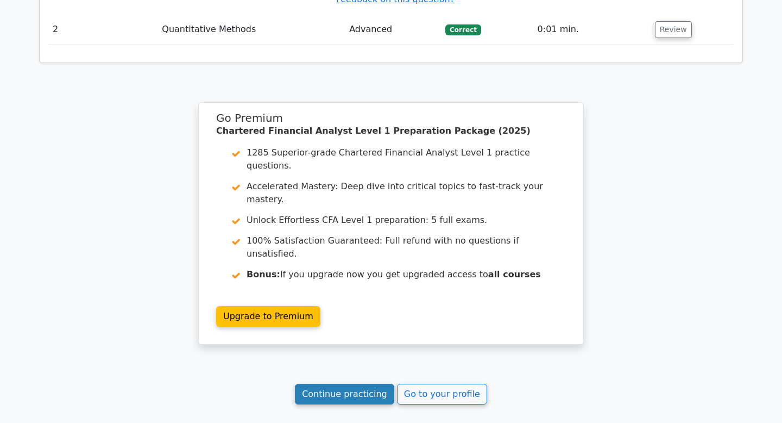
click at [353, 384] on link "Continue practicing" at bounding box center [344, 394] width 99 height 21
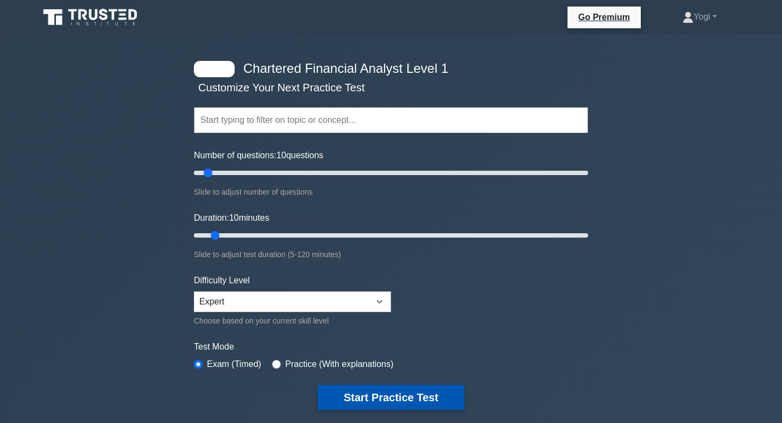
click at [423, 397] on button "Start Practice Test" at bounding box center [391, 397] width 147 height 25
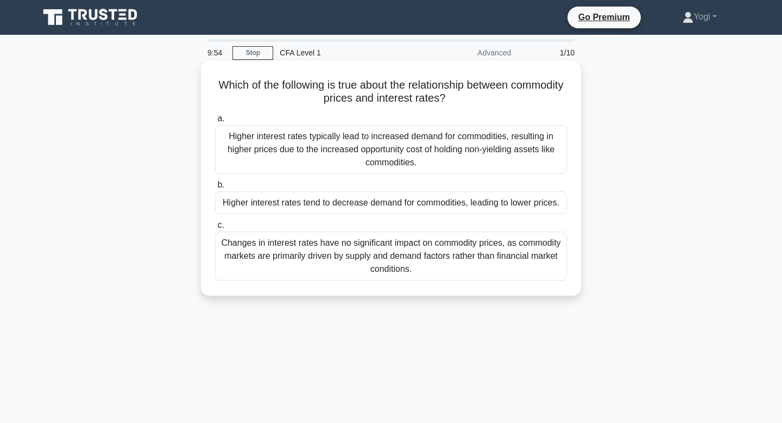
click at [456, 207] on div "Higher interest rates tend to decrease demand for commodities, leading to lower…" at bounding box center [391, 202] width 352 height 23
click at [215, 189] on input "b. Higher interest rates tend to decrease demand for commodities, leading to lo…" at bounding box center [215, 184] width 0 height 7
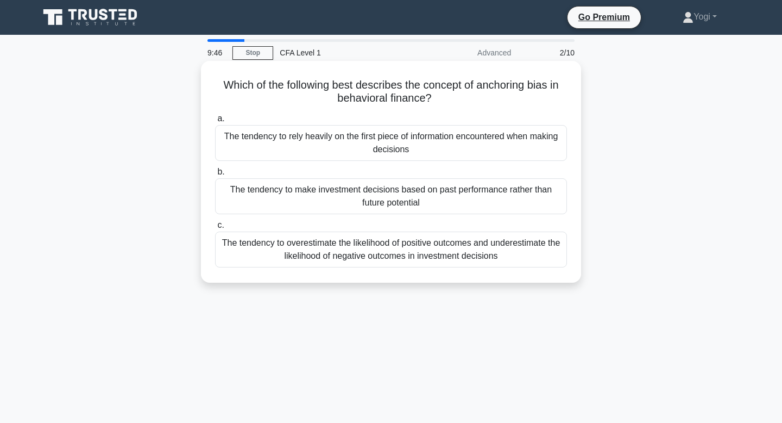
click at [451, 135] on div "The tendency to rely heavily on the first piece of information encountered when…" at bounding box center [391, 143] width 352 height 36
click at [215, 122] on input "a. The tendency to rely heavily on the first piece of information encountered w…" at bounding box center [215, 118] width 0 height 7
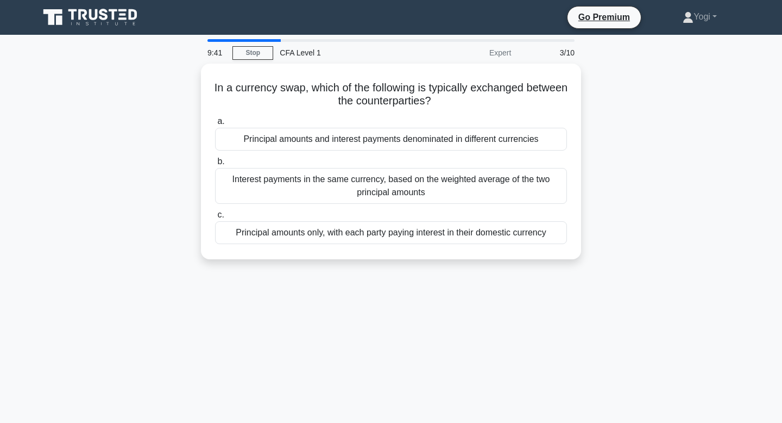
click at [451, 135] on div "Principal amounts and interest payments denominated in different currencies" at bounding box center [391, 139] width 352 height 23
click at [215, 125] on input "a. Principal amounts and interest payments denominated in different currencies" at bounding box center [215, 121] width 0 height 7
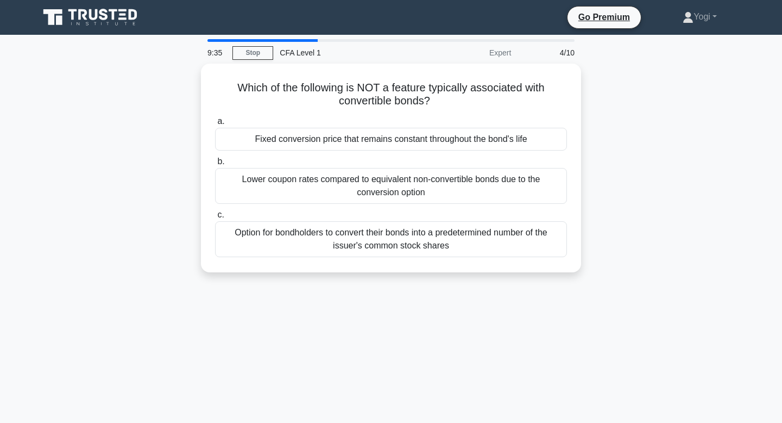
click at [451, 135] on div "Fixed conversion price that remains constant throughout the bond's life" at bounding box center [391, 139] width 352 height 23
click at [215, 125] on input "a. Fixed conversion price that remains constant throughout the bond's life" at bounding box center [215, 121] width 0 height 7
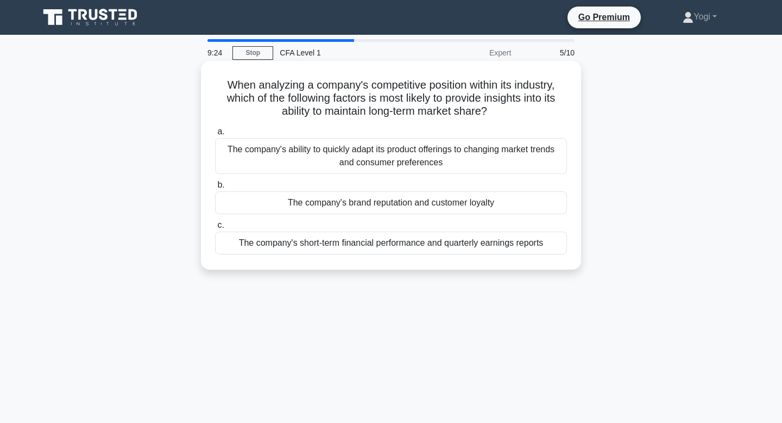
click at [458, 202] on div "The company's brand reputation and customer loyalty" at bounding box center [391, 202] width 352 height 23
click at [215, 189] on input "b. The company's brand reputation and customer loyalty" at bounding box center [215, 184] width 0 height 7
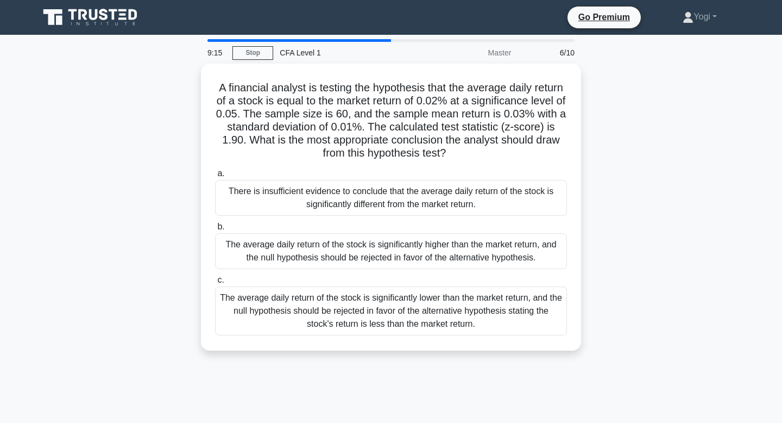
click at [458, 202] on div "There is insufficient evidence to conclude that the average daily return of the…" at bounding box center [391, 198] width 352 height 36
click at [215, 177] on input "a. There is insufficient evidence to conclude that the average daily return of …" at bounding box center [215, 173] width 0 height 7
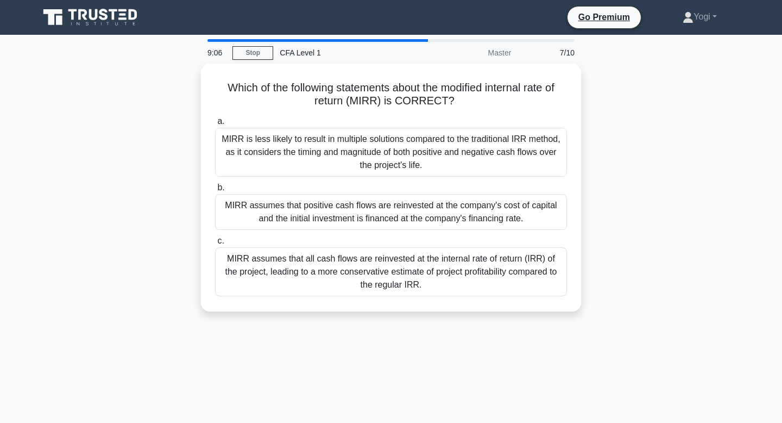
click at [458, 202] on div "MIRR assumes that positive cash flows are reinvested at the company's cost of c…" at bounding box center [391, 212] width 352 height 36
click at [215, 191] on input "b. MIRR assumes that positive cash flows are reinvested at the company's cost o…" at bounding box center [215, 187] width 0 height 7
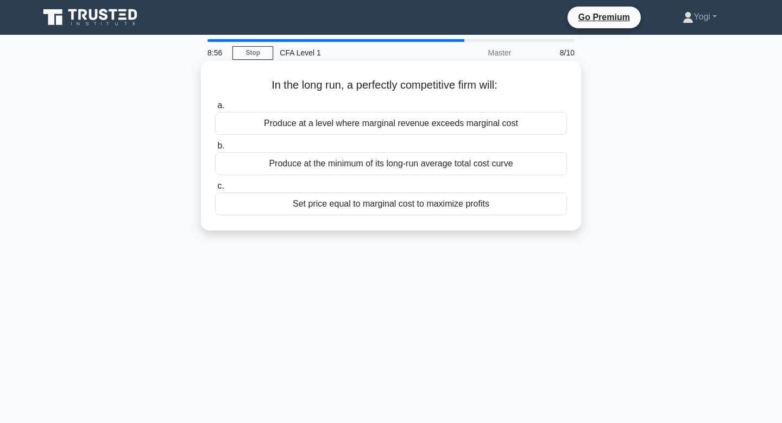
click at [448, 155] on div "Produce at the minimum of its long-run average total cost curve" at bounding box center [391, 163] width 352 height 23
click at [215, 149] on input "b. Produce at the minimum of its long-run average total cost curve" at bounding box center [215, 145] width 0 height 7
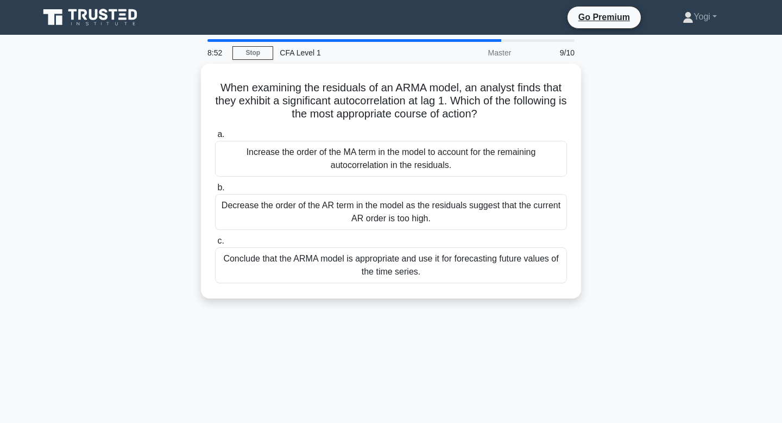
click at [448, 155] on div "Increase the order of the MA term in the model to account for the remaining aut…" at bounding box center [391, 159] width 352 height 36
click at [215, 138] on input "a. Increase the order of the MA term in the model to account for the remaining …" at bounding box center [215, 134] width 0 height 7
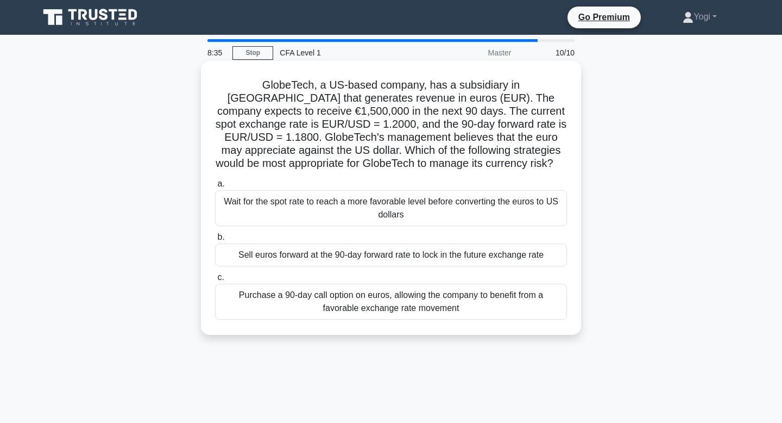
click at [397, 263] on div "Sell euros forward at the 90-day forward rate to lock in the future exchange ra…" at bounding box center [391, 254] width 352 height 23
click at [215, 241] on input "b. Sell euros forward at the 90-day forward rate to lock in the future exchange…" at bounding box center [215, 237] width 0 height 7
